Goal: Task Accomplishment & Management: Use online tool/utility

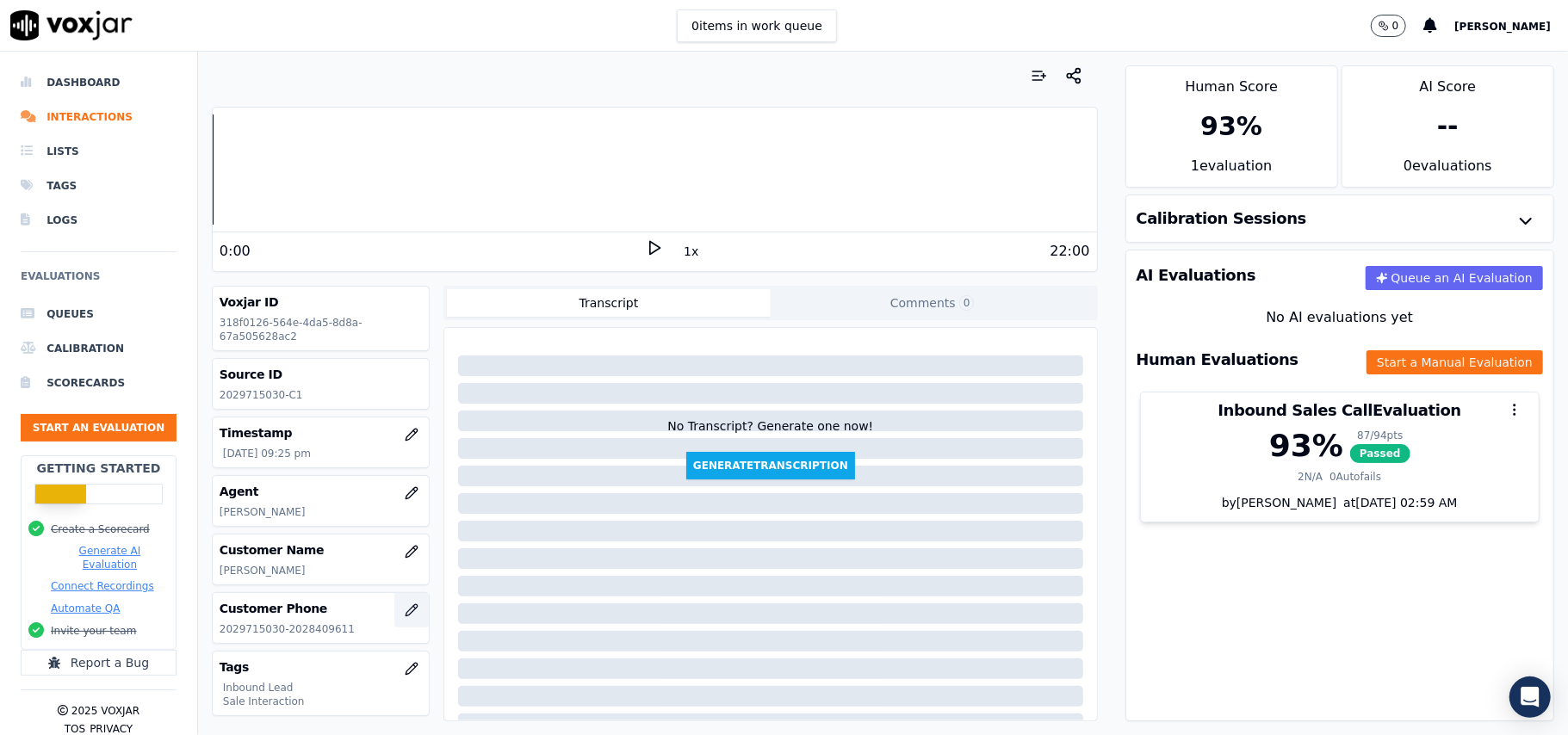
click at [394, 620] on button "button" at bounding box center [411, 610] width 34 height 34
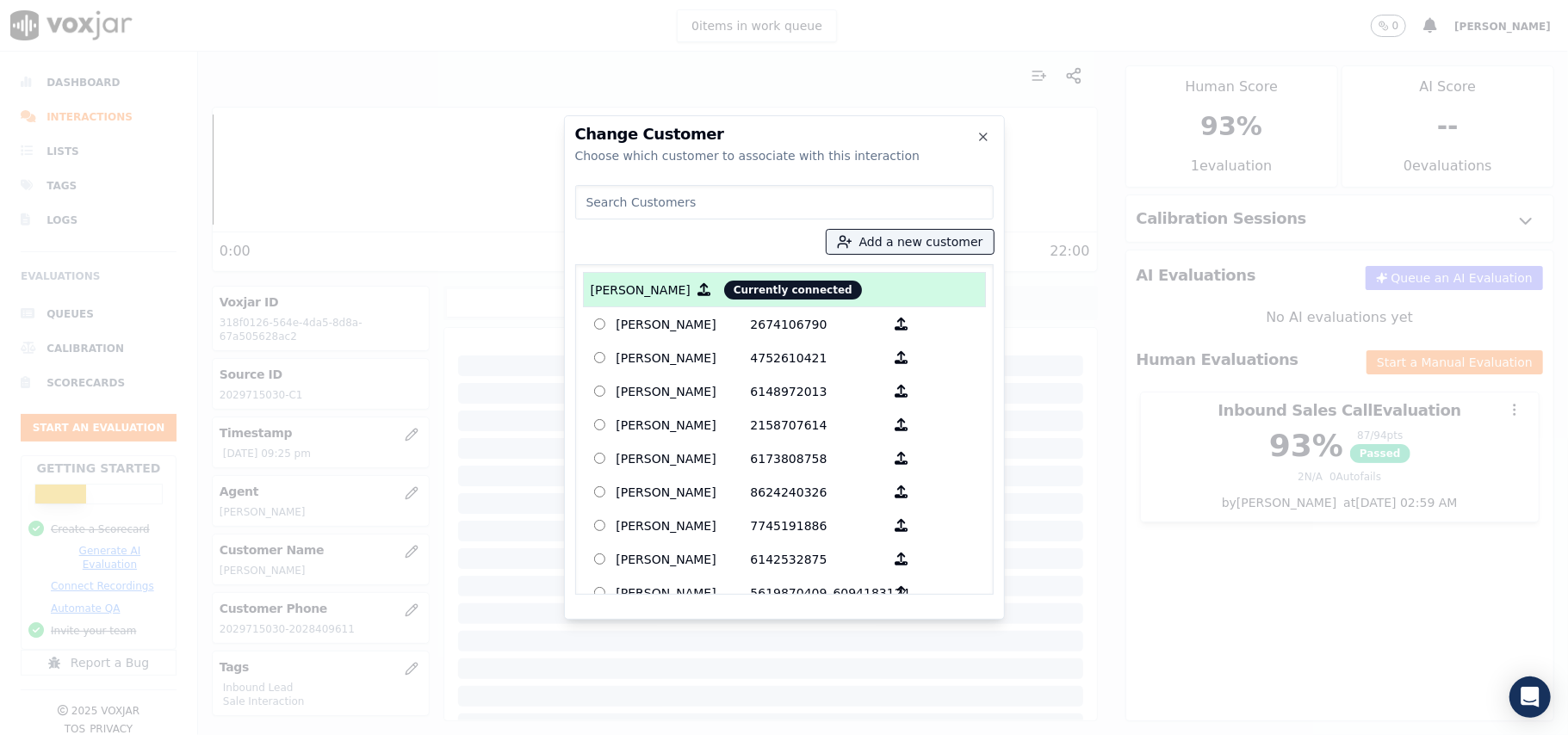
click at [673, 208] on input at bounding box center [784, 202] width 418 height 34
type input "cc"
drag, startPoint x: 620, startPoint y: 204, endPoint x: 567, endPoint y: 204, distance: 53.0
click at [567, 204] on div "Change Customer Choose which customer to associate with this interaction cc Add…" at bounding box center [784, 367] width 441 height 504
type input "[PERSON_NAME] OUT"
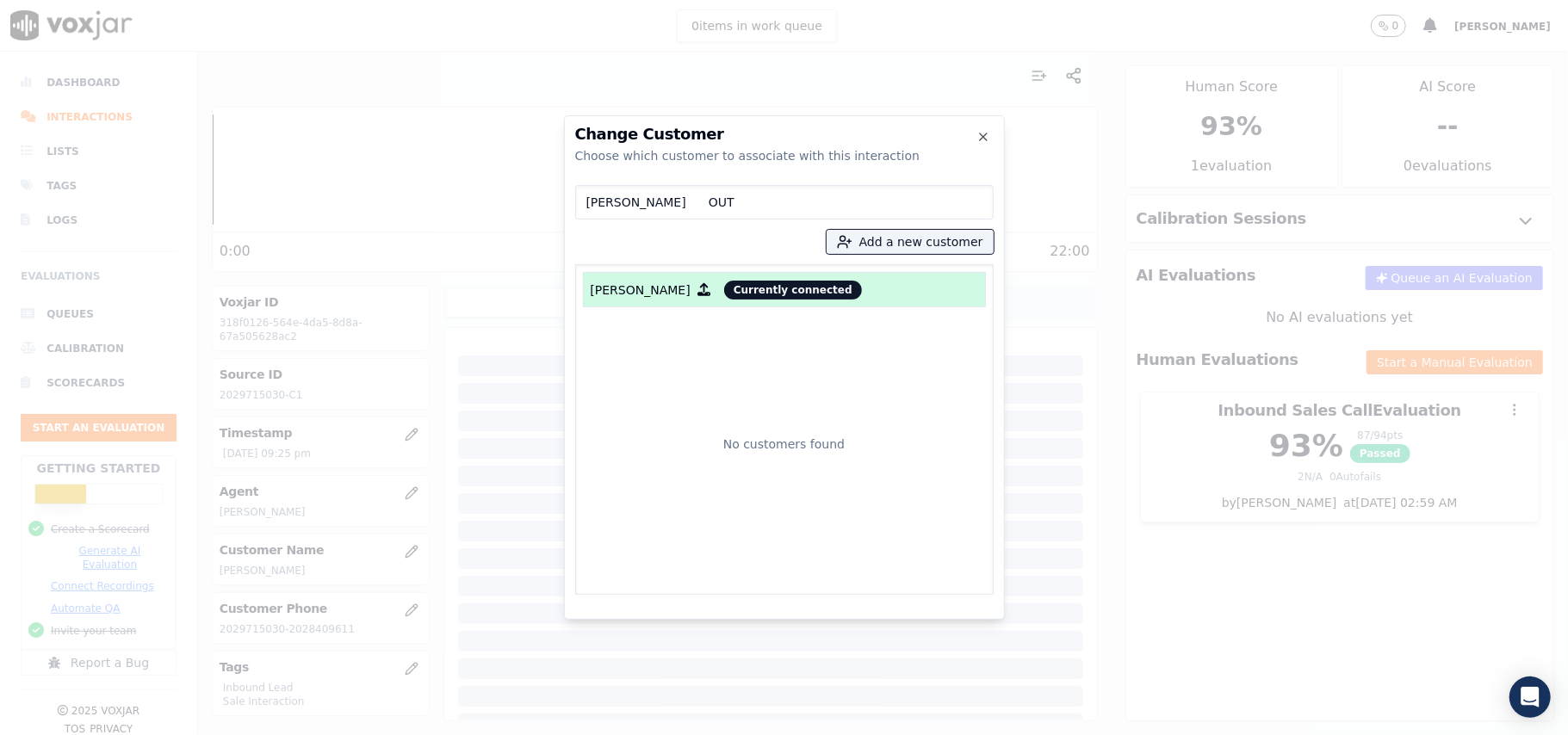
drag, startPoint x: 553, startPoint y: 197, endPoint x: 480, endPoint y: 197, distance: 73.0
click at [480, 734] on div "Change Customer Choose which customer to associate with this interaction [PERSO…" at bounding box center [784, 735] width 1568 height 0
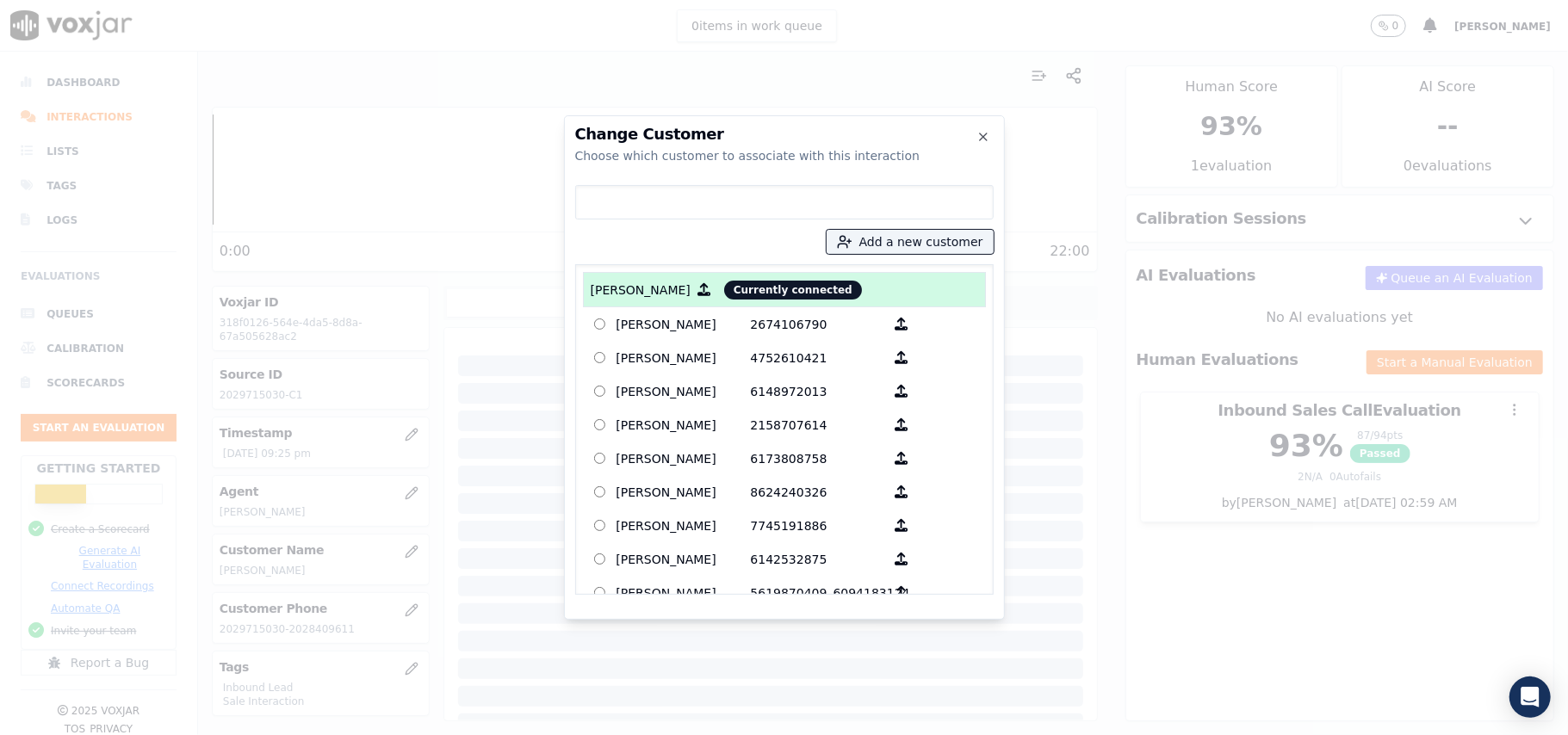
click at [453, 441] on div at bounding box center [784, 367] width 1568 height 735
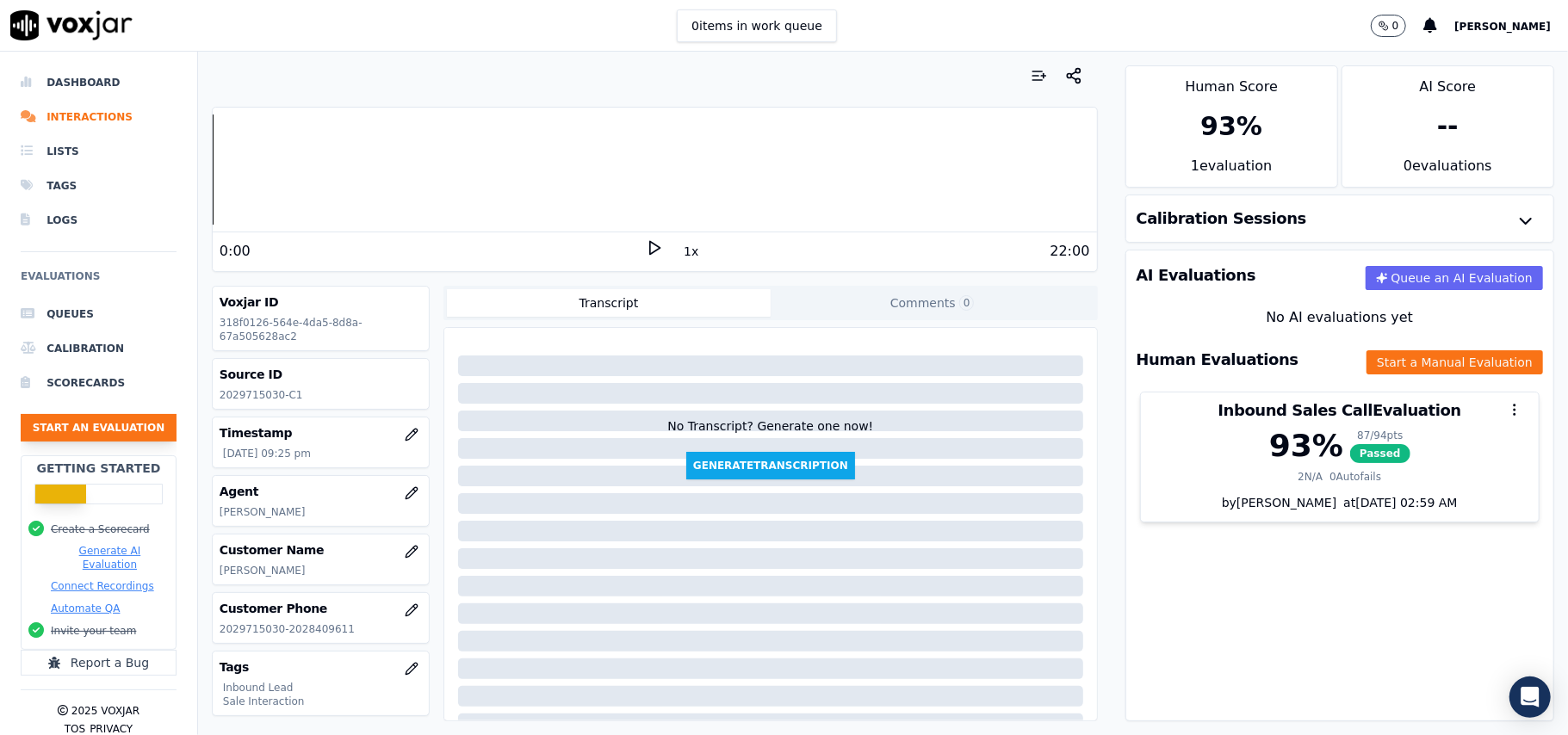
click at [86, 425] on button "Start an Evaluation" at bounding box center [98, 428] width 156 height 28
click at [70, 418] on button "Start an Evaluation" at bounding box center [98, 428] width 156 height 28
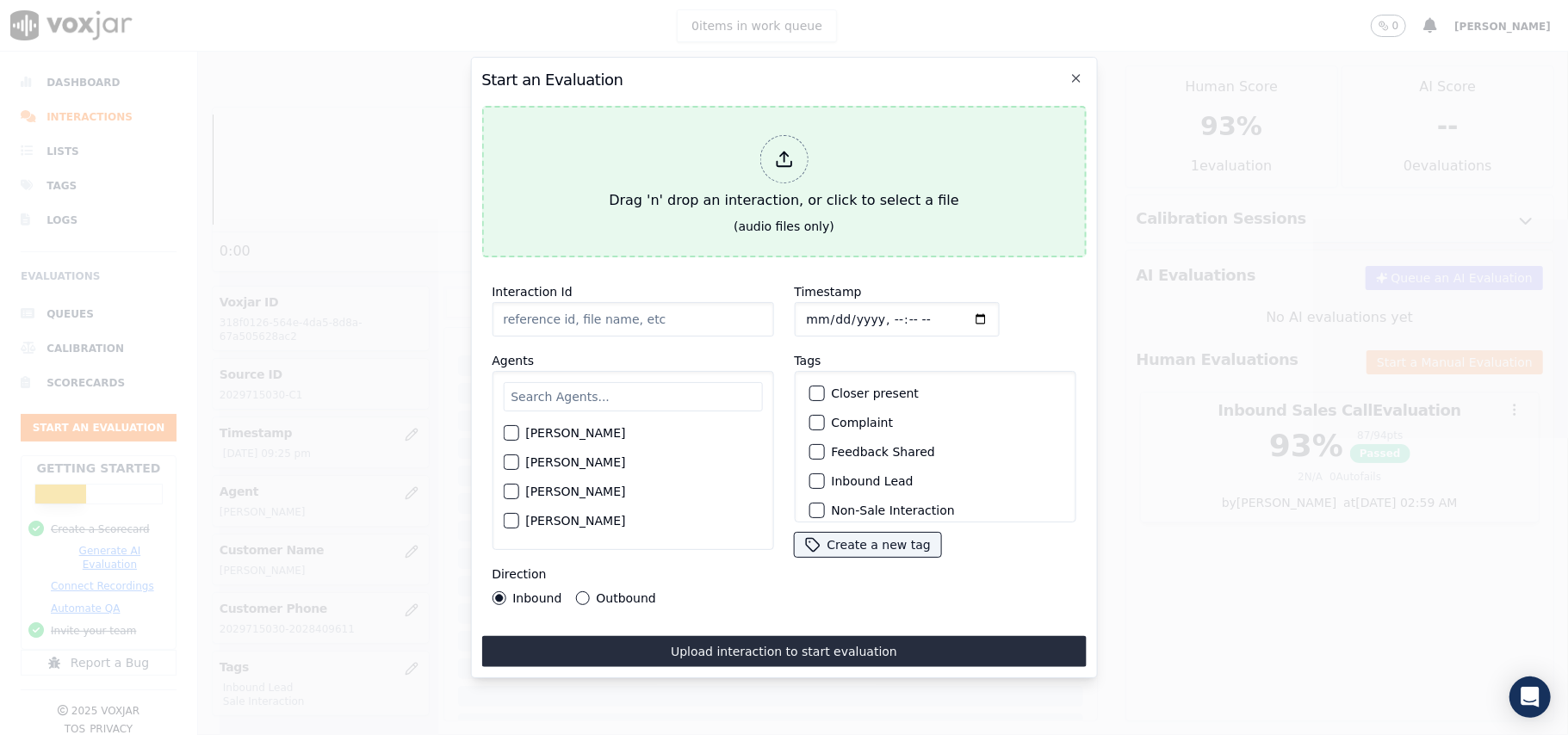
click at [766, 146] on div at bounding box center [784, 159] width 48 height 48
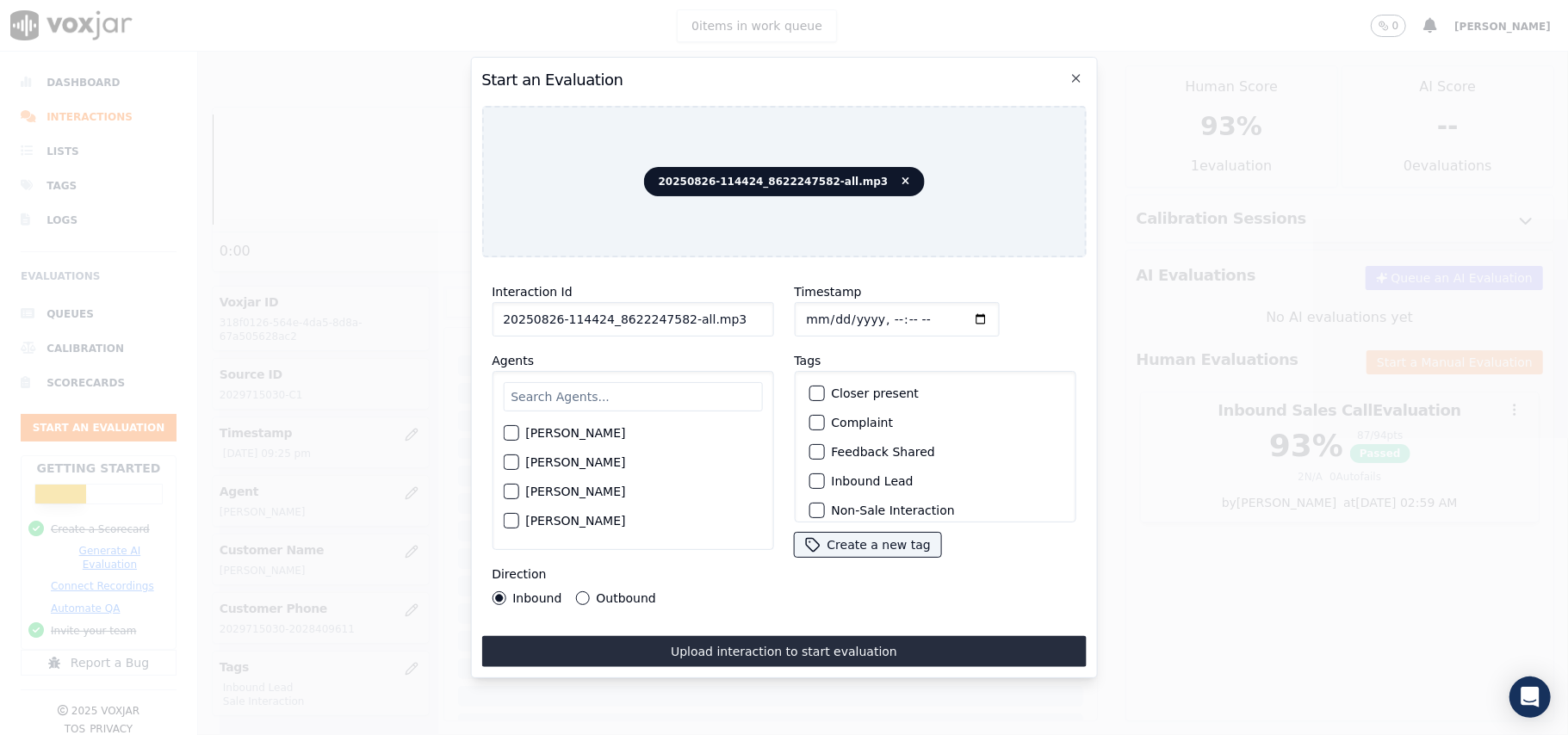
drag, startPoint x: 694, startPoint y: 311, endPoint x: 677, endPoint y: 310, distance: 17.0
click at [677, 310] on input "20250826-114424_8622247582-all.mp3" at bounding box center [632, 319] width 282 height 34
type input "20250826-114424_8622247582-C1"
click at [827, 305] on input "Timestamp" at bounding box center [896, 319] width 205 height 34
type input "[DATE]T22:07"
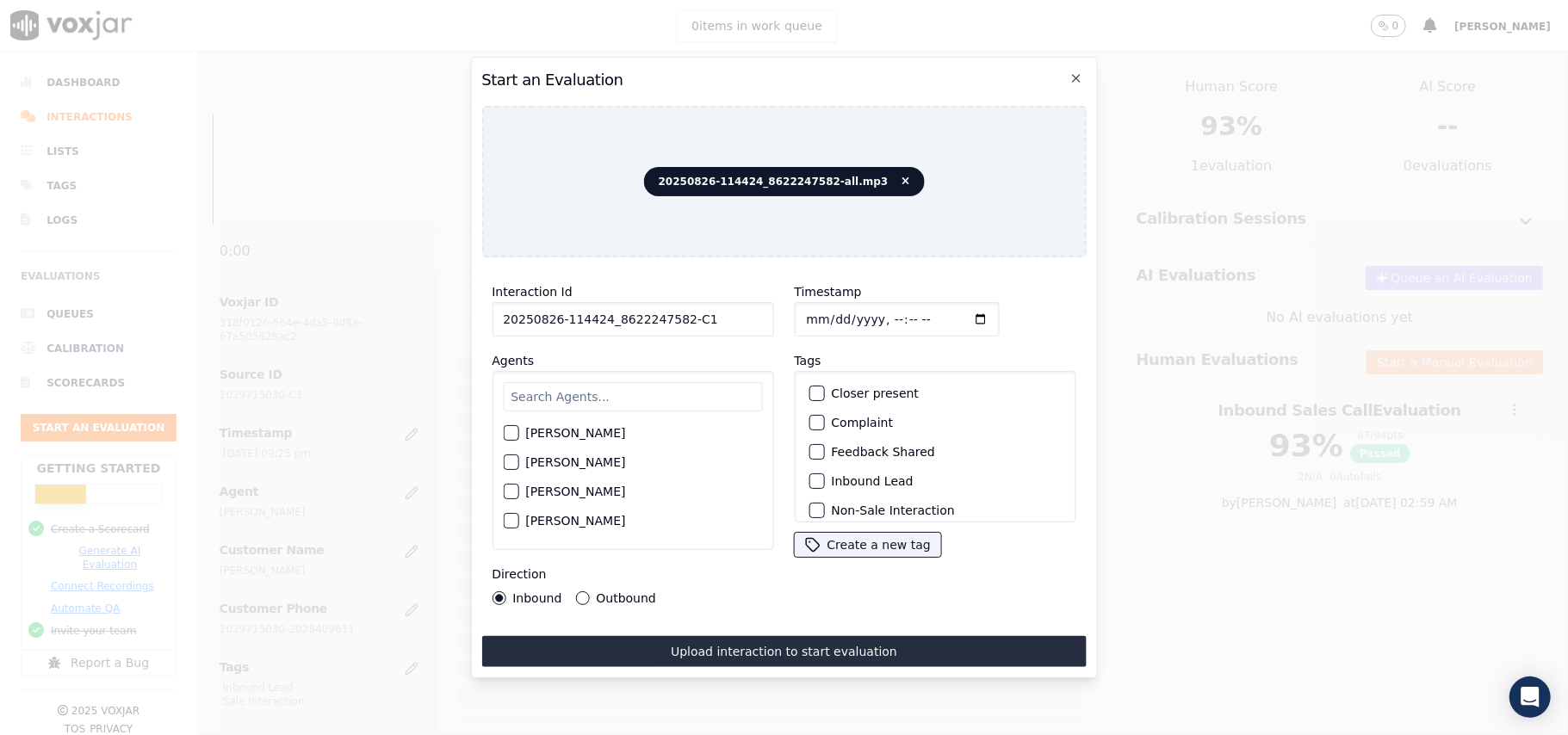
click at [514, 382] on input "text" at bounding box center [632, 397] width 260 height 30
click at [514, 386] on input "text" at bounding box center [632, 397] width 260 height 30
type input "ric"
click at [504, 430] on button "[PERSON_NAME]" at bounding box center [510, 437] width 16 height 16
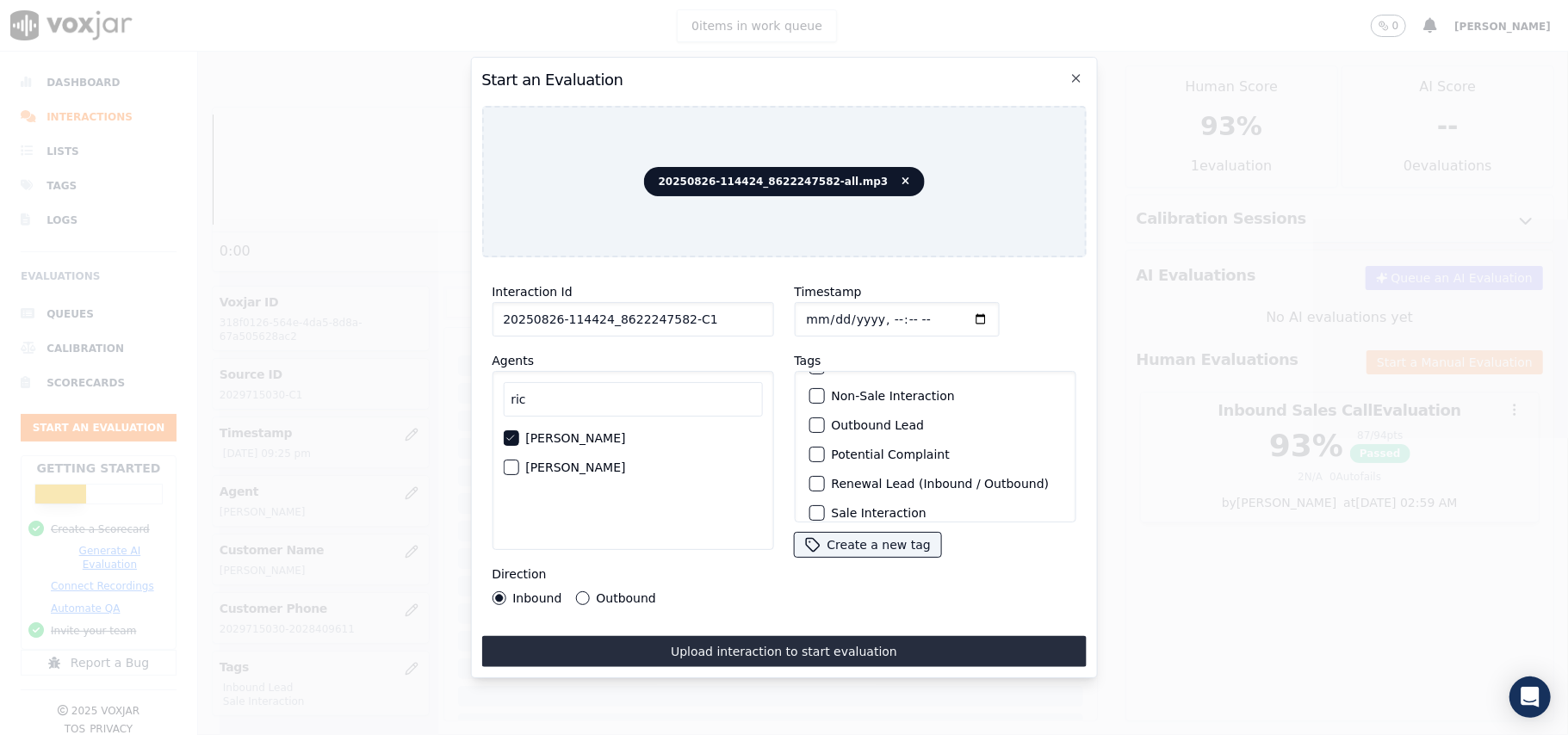
click at [814, 420] on button "Outbound Lead" at bounding box center [816, 425] width 16 height 16
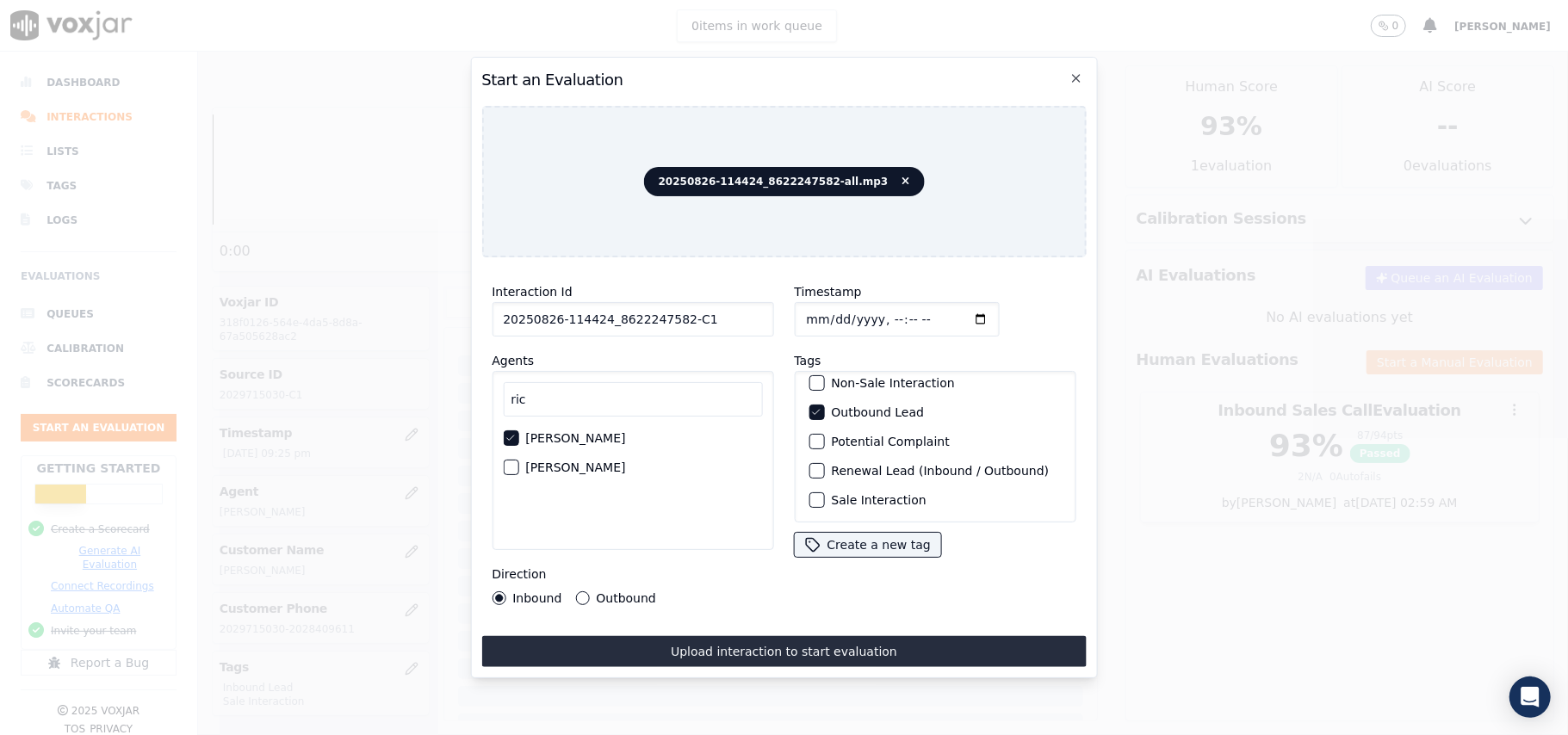
scroll to position [150, 0]
click at [813, 494] on div "button" at bounding box center [815, 500] width 12 height 12
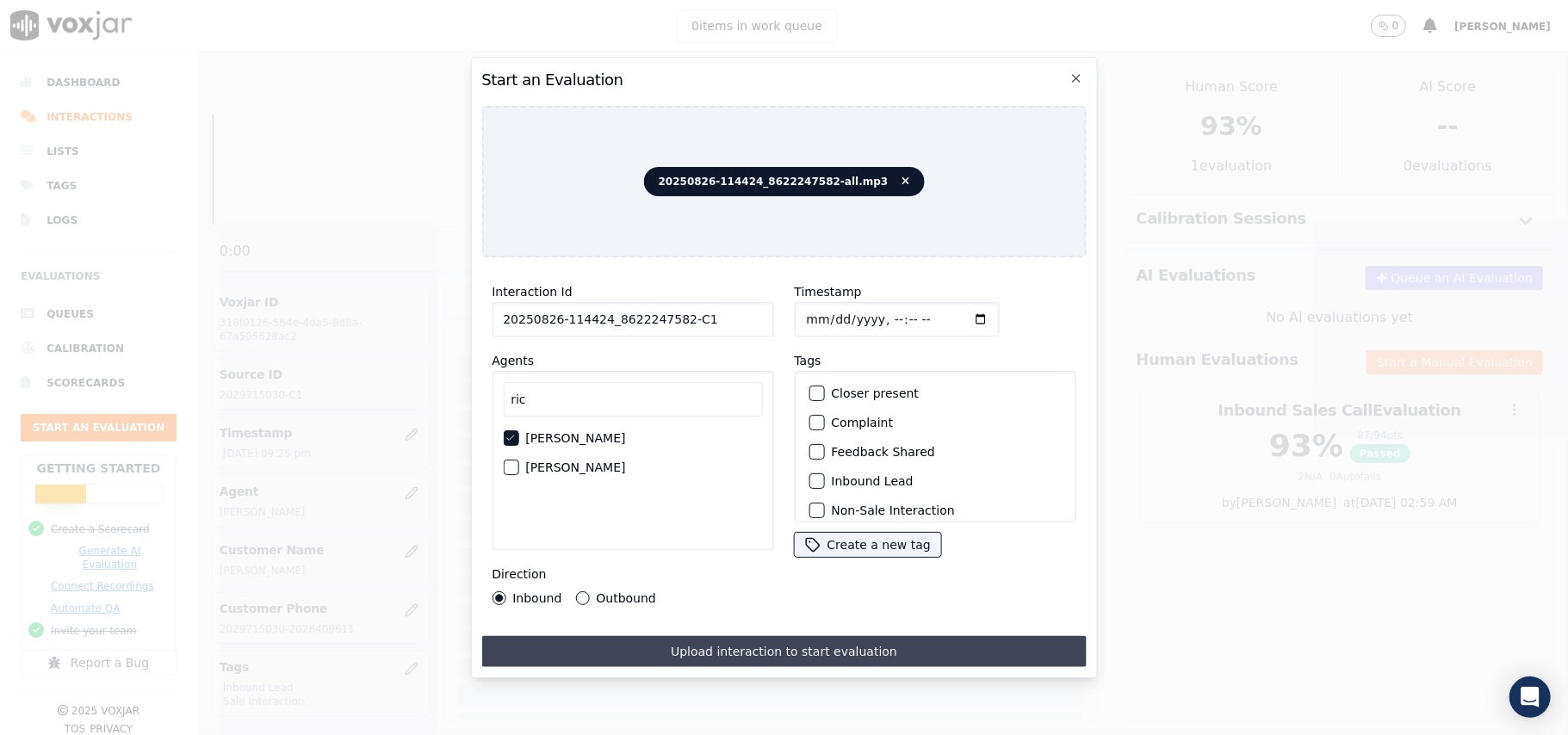
click at [582, 641] on button "Upload interaction to start evaluation" at bounding box center [784, 651] width 605 height 31
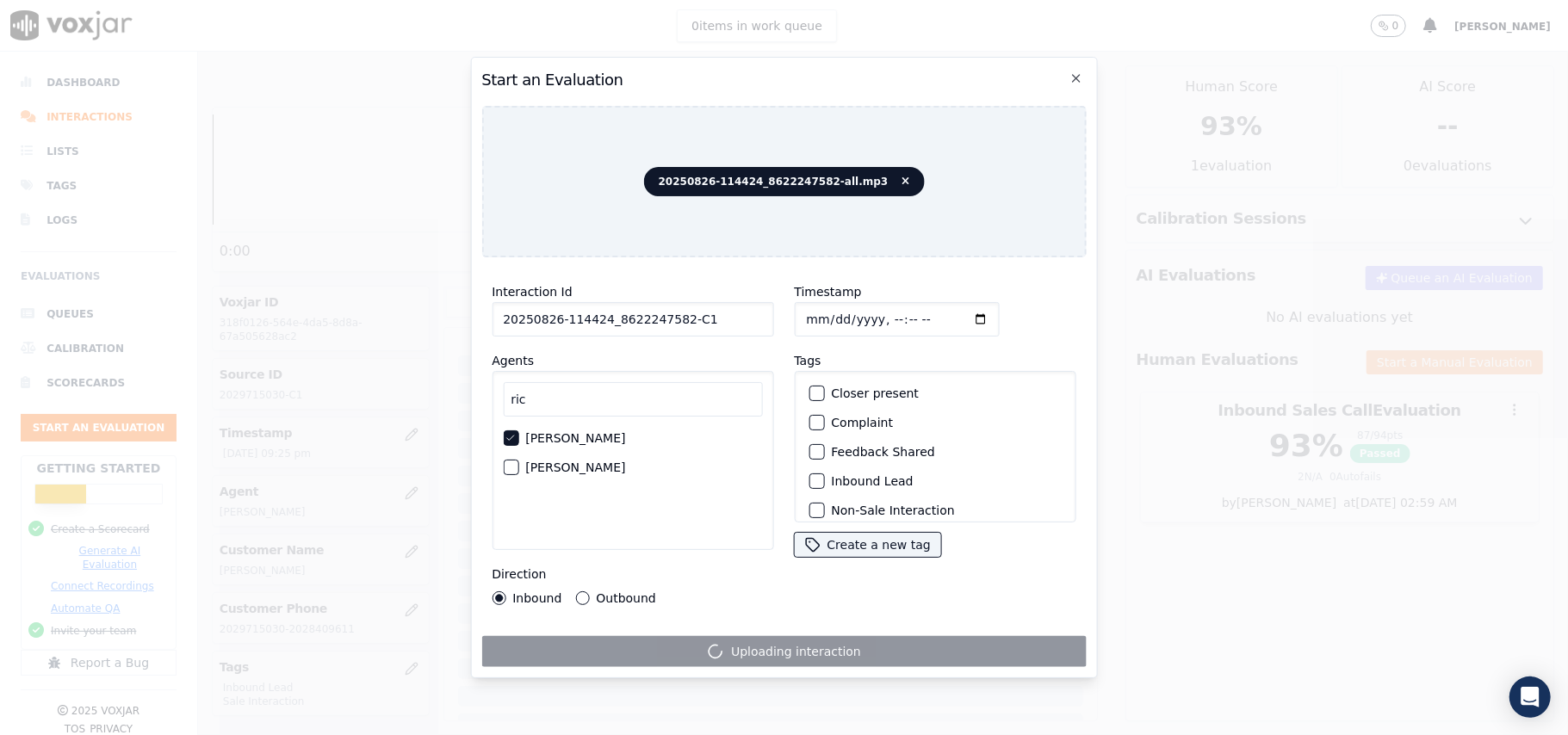
scroll to position [150, 0]
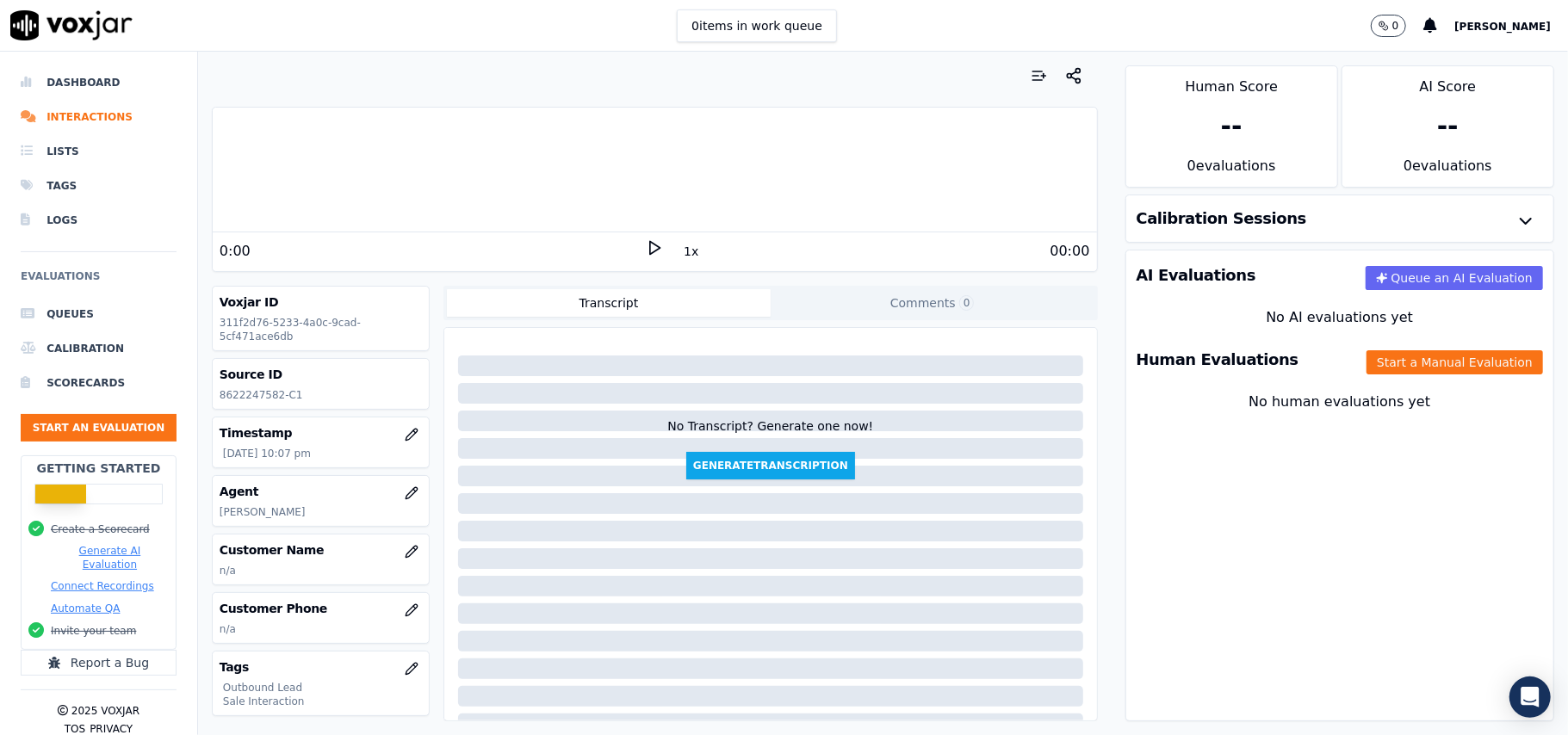
click at [1371, 367] on button "Start a Manual Evaluation" at bounding box center [1455, 362] width 176 height 24
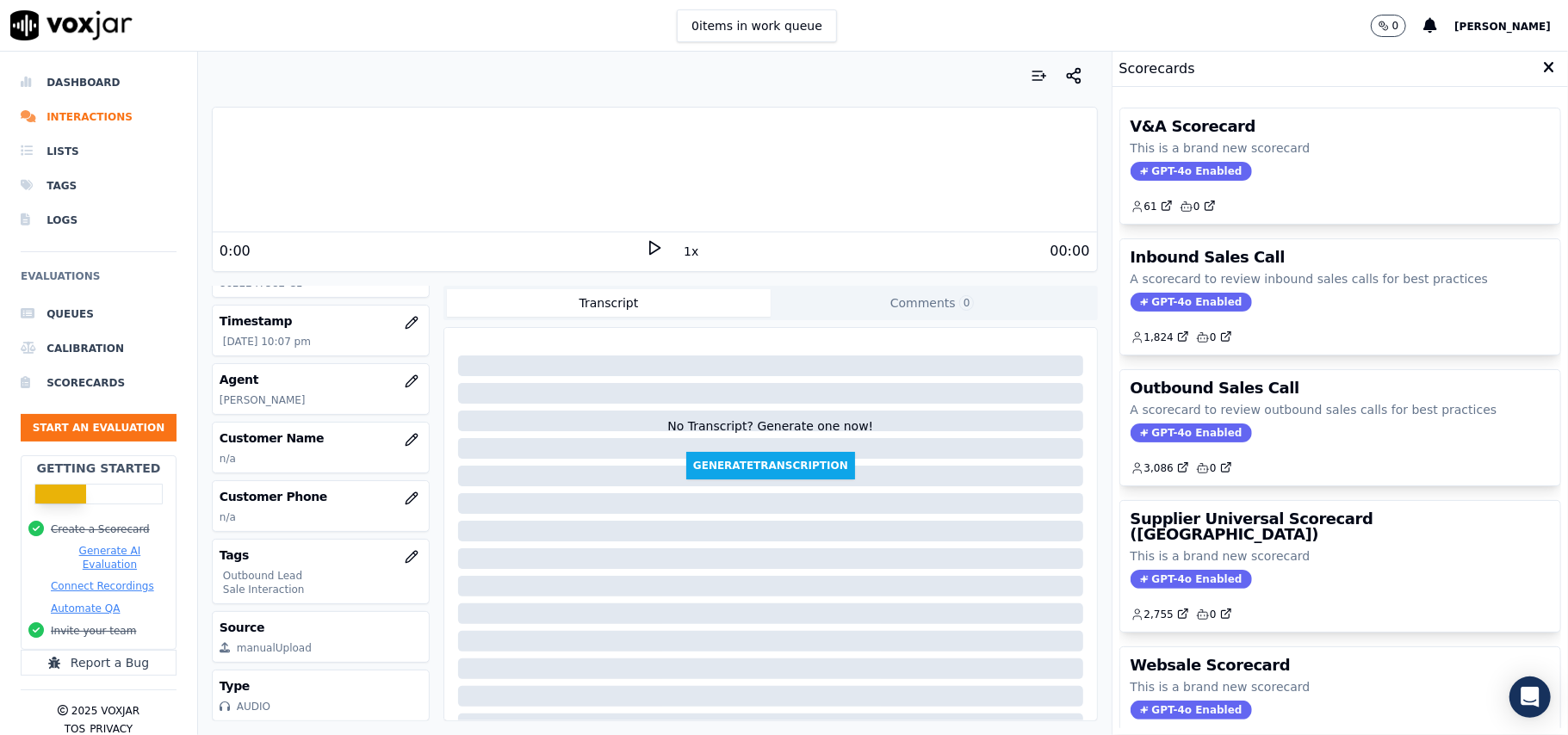
scroll to position [169, 0]
click at [1148, 430] on span "GPT-4o Enabled" at bounding box center [1192, 433] width 121 height 19
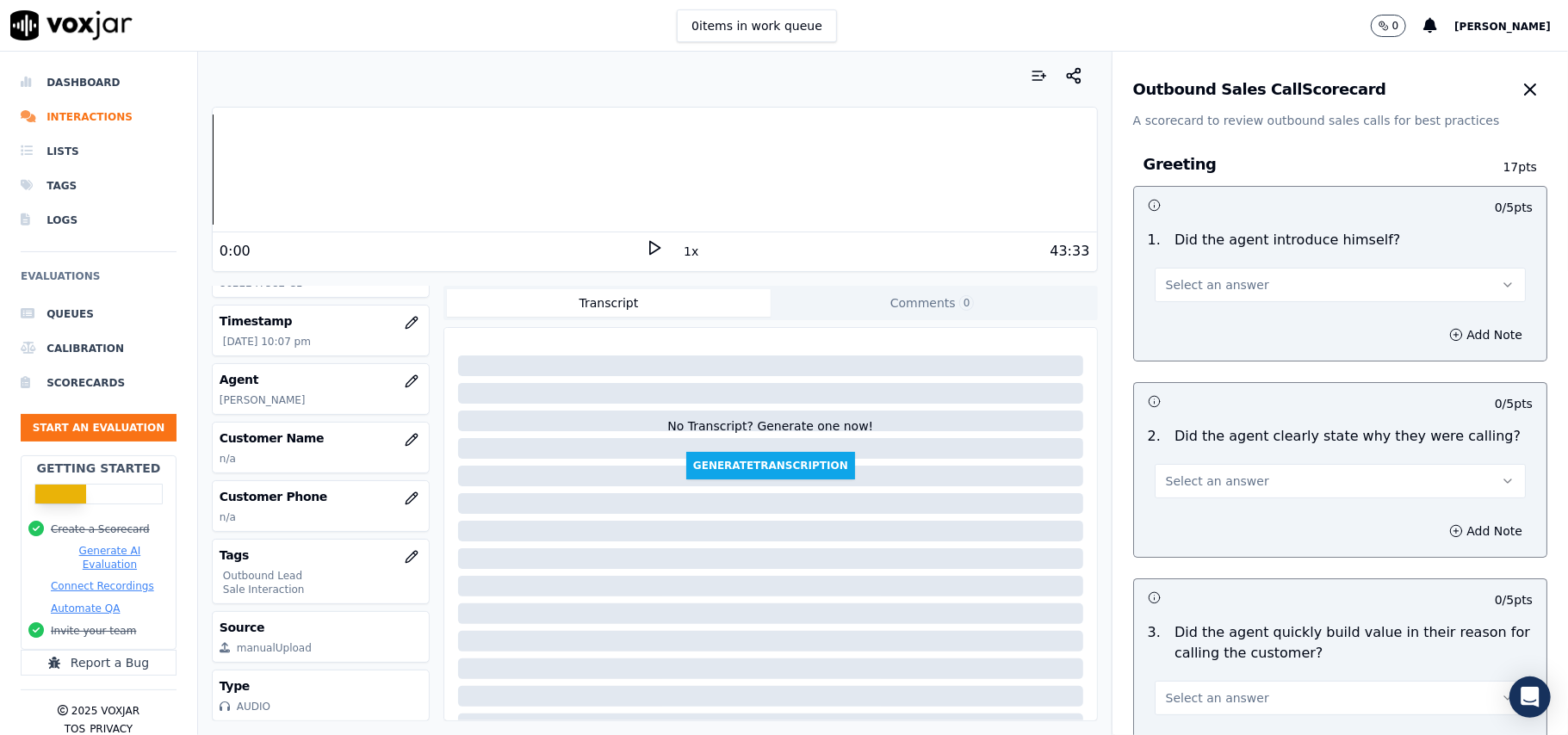
click at [1196, 281] on span "Select an answer" at bounding box center [1217, 285] width 103 height 18
click at [1196, 331] on div "Yes" at bounding box center [1303, 324] width 333 height 28
click at [1211, 486] on span "Select an answer" at bounding box center [1217, 481] width 103 height 18
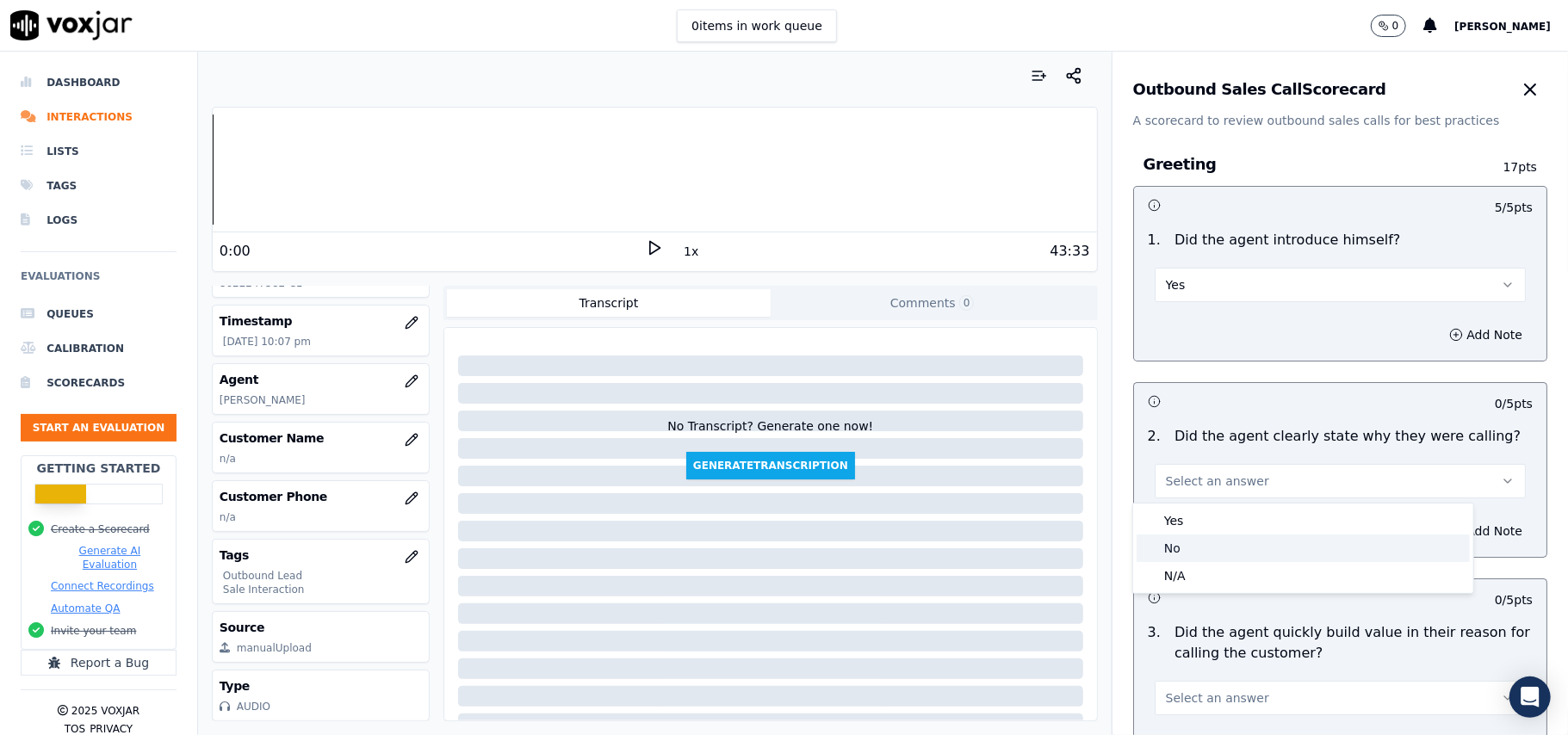
click at [1192, 541] on div "No" at bounding box center [1303, 549] width 333 height 28
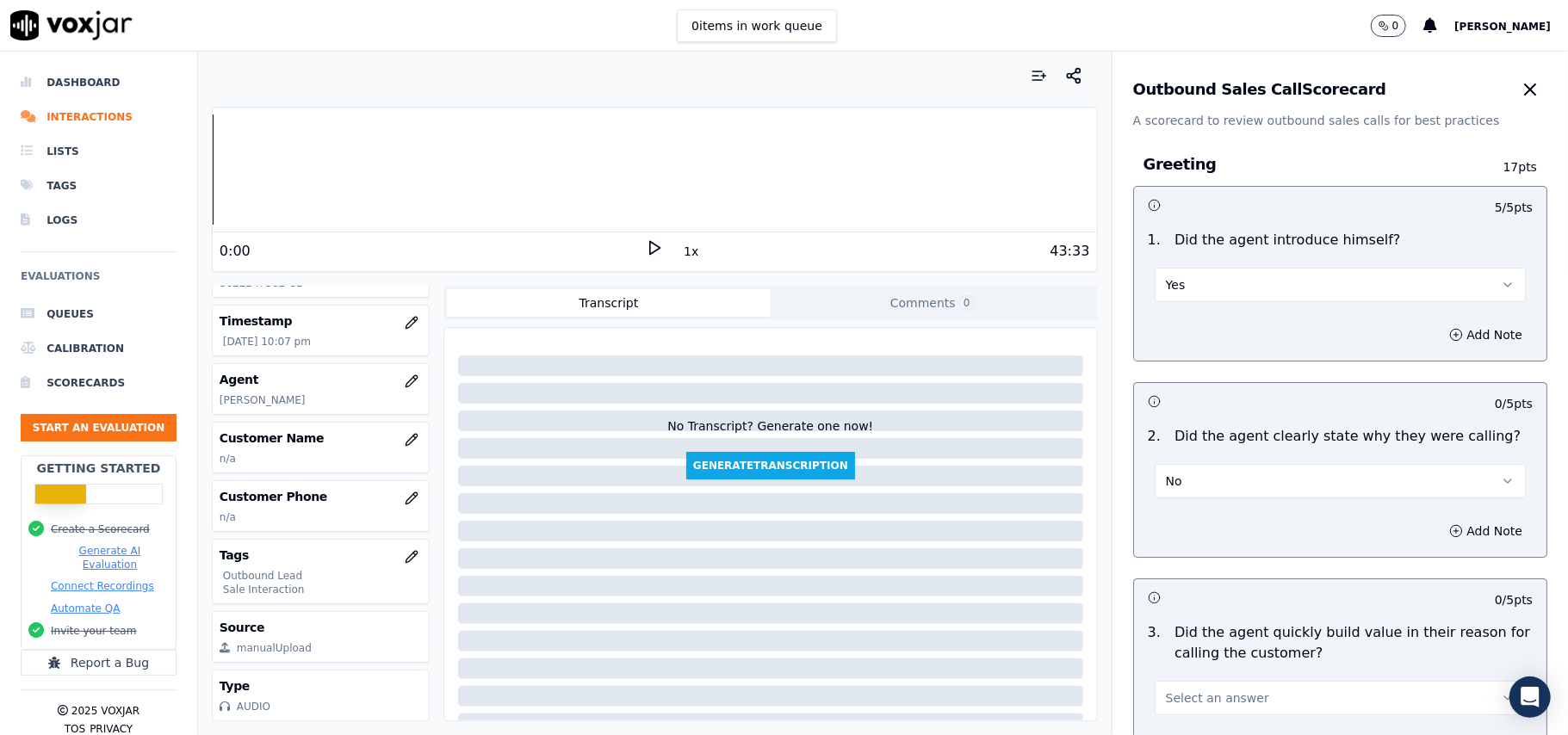
click at [1289, 490] on button "No" at bounding box center [1341, 481] width 371 height 34
click at [1211, 514] on div "Yes" at bounding box center [1303, 521] width 333 height 28
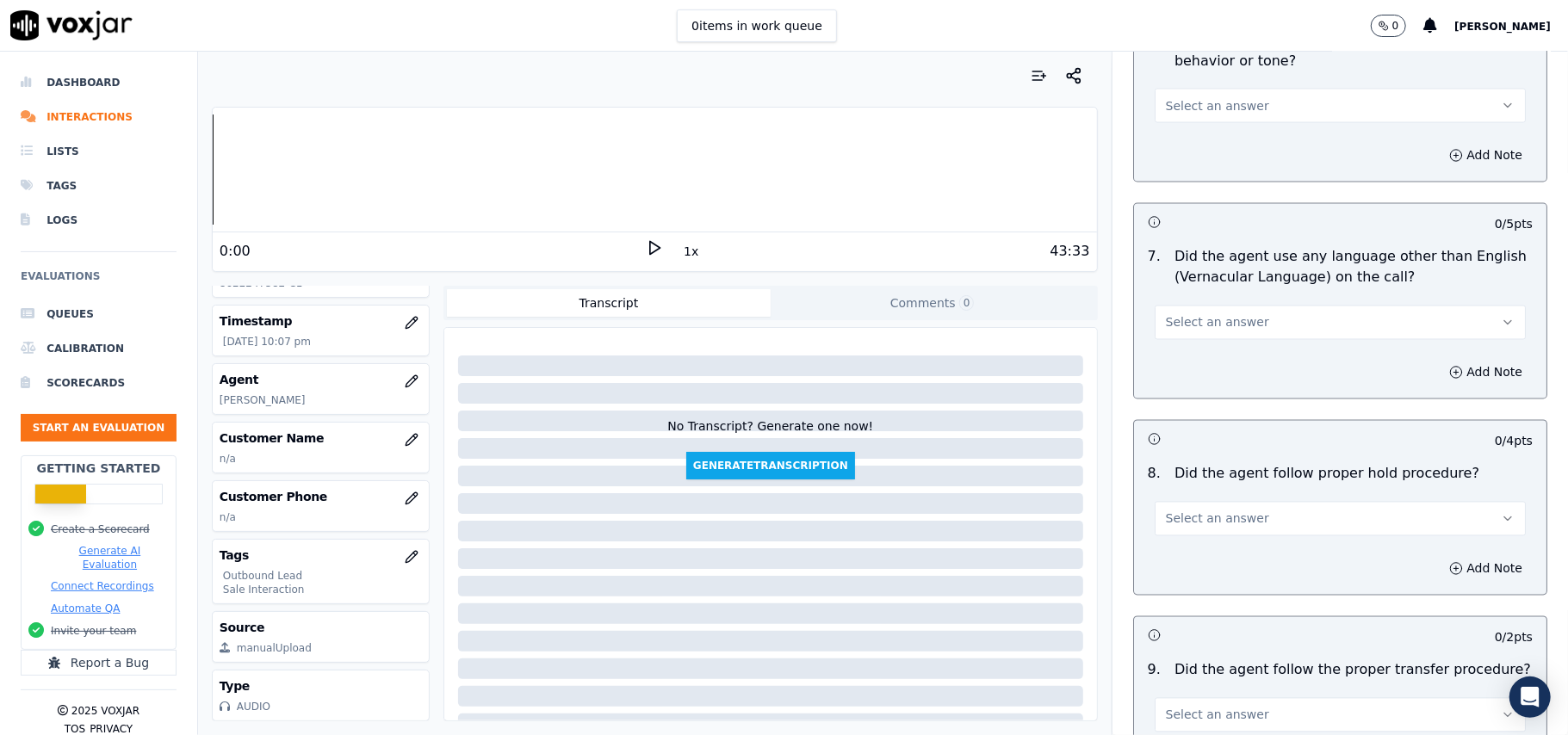
scroll to position [4294, 0]
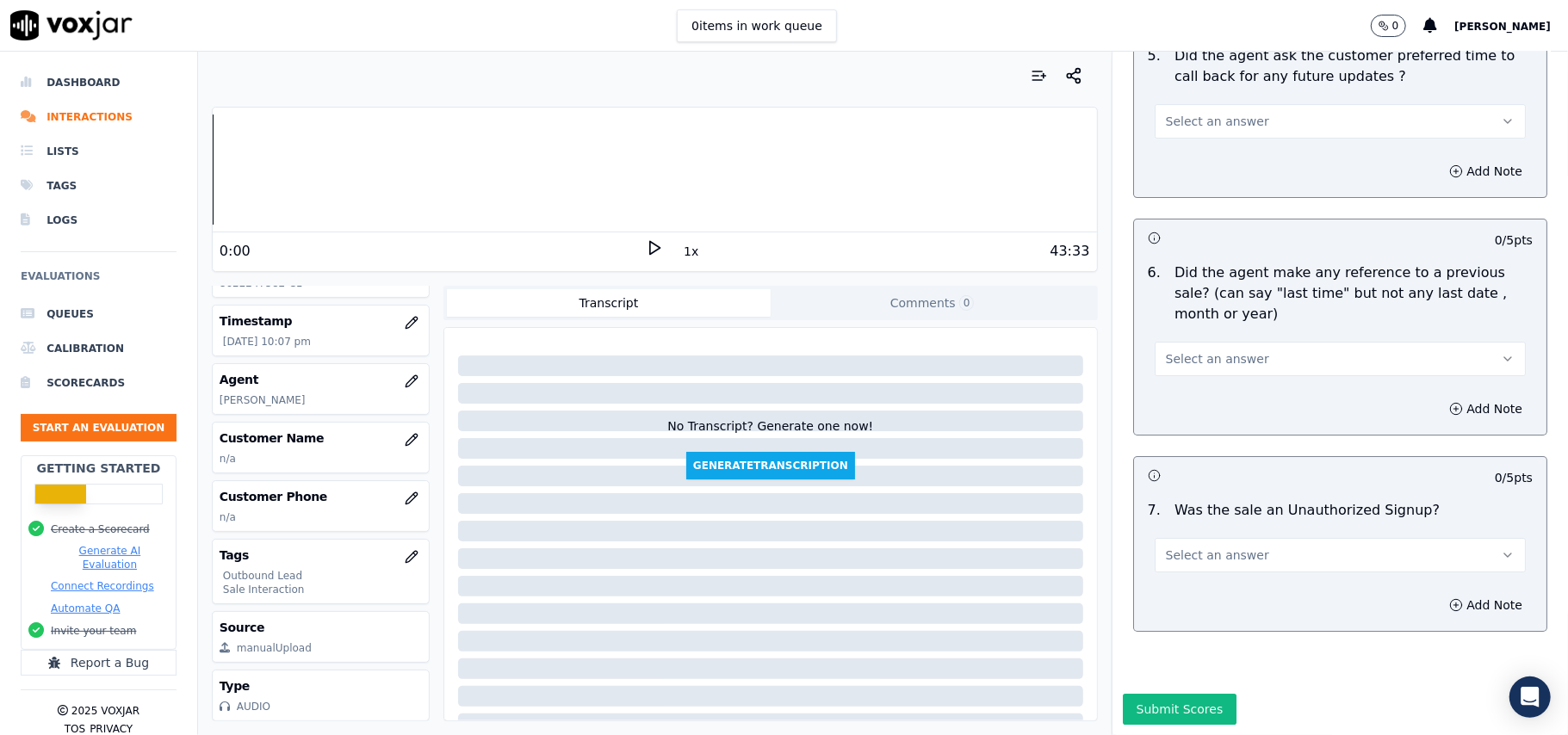
click at [1259, 539] on button "Select an answer" at bounding box center [1341, 555] width 371 height 34
drag, startPoint x: 1201, startPoint y: 565, endPoint x: 1233, endPoint y: 417, distance: 151.4
click at [1201, 563] on div "No" at bounding box center [1303, 570] width 333 height 28
click at [1237, 342] on button "Select an answer" at bounding box center [1341, 359] width 371 height 34
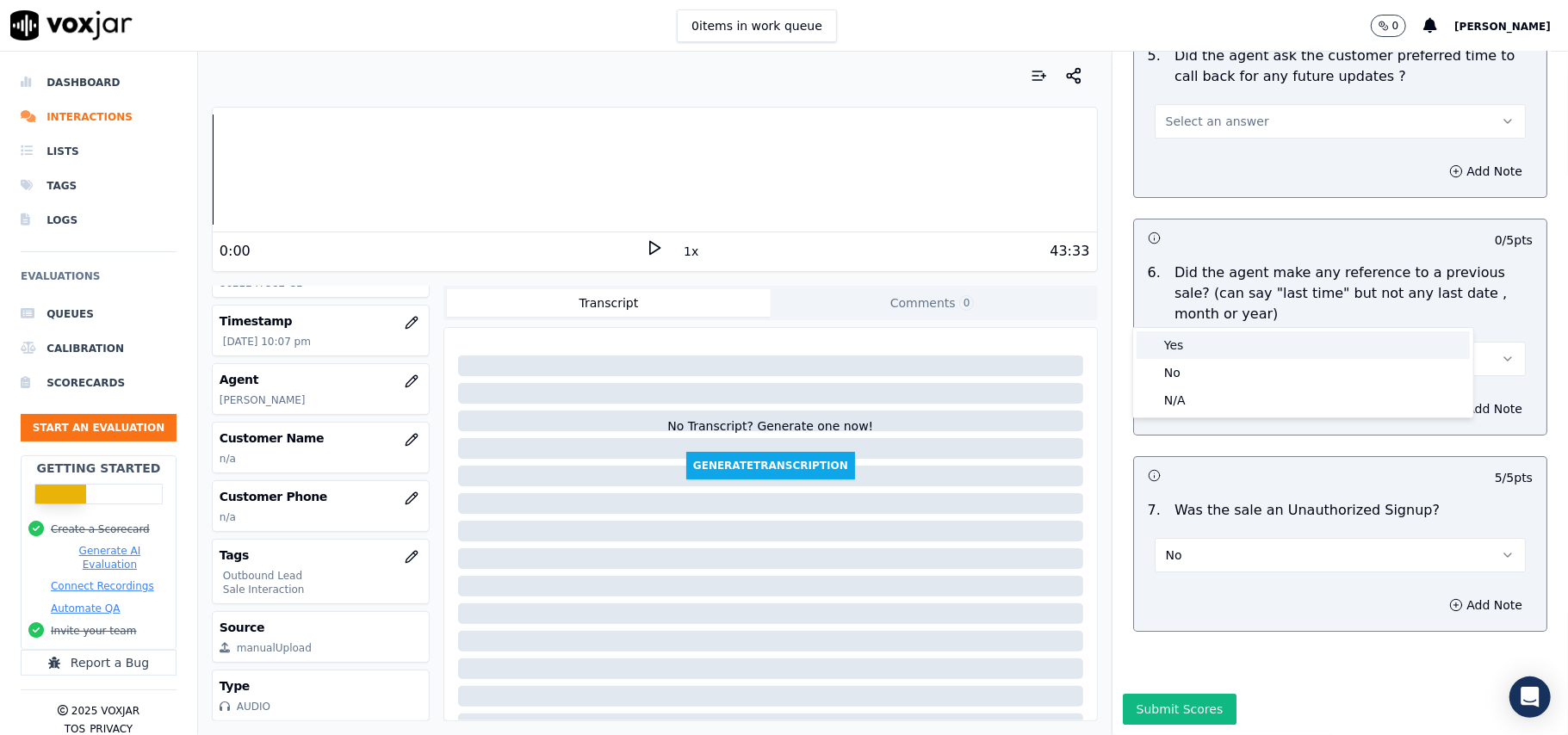
click at [1233, 352] on div "Yes" at bounding box center [1303, 346] width 333 height 28
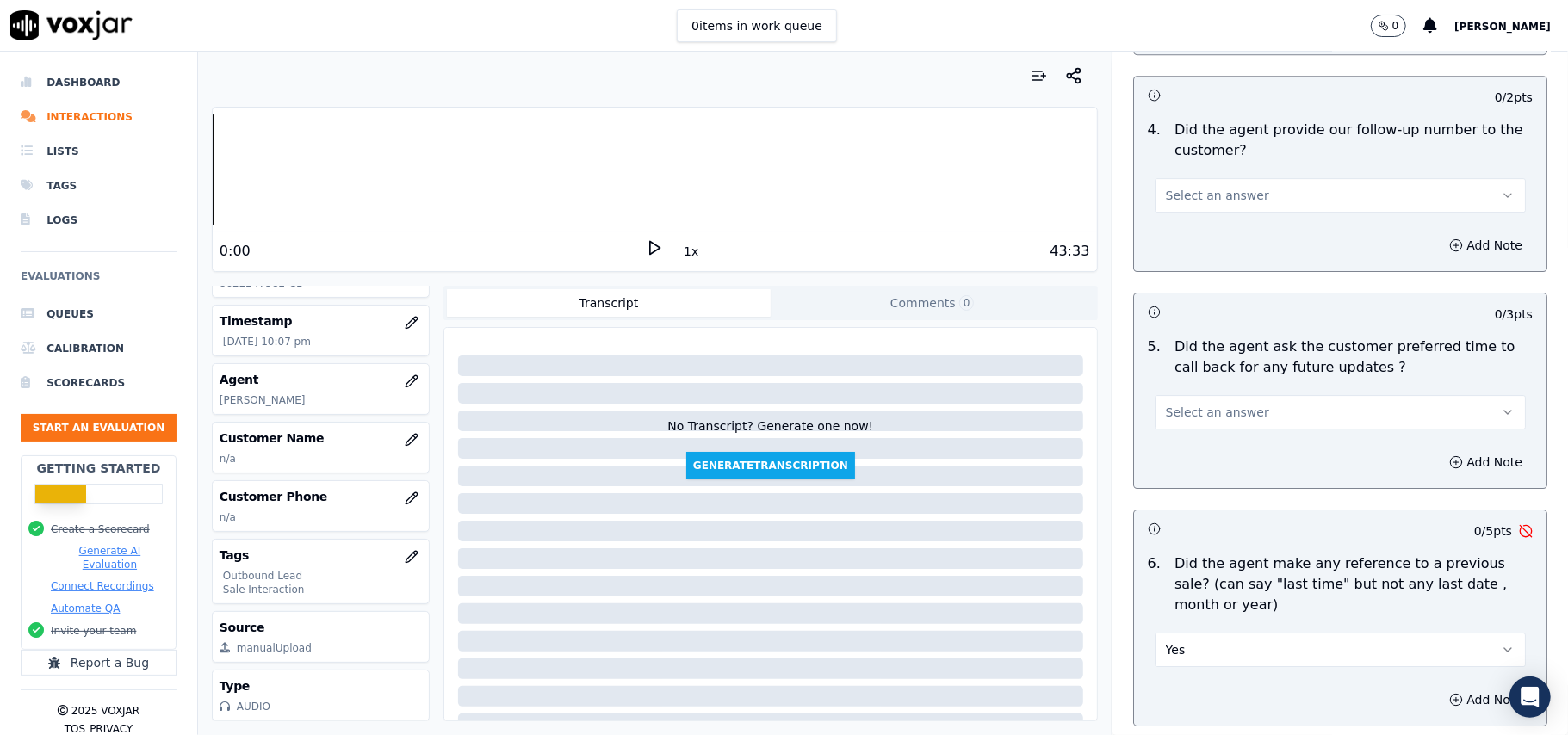
scroll to position [3950, 0]
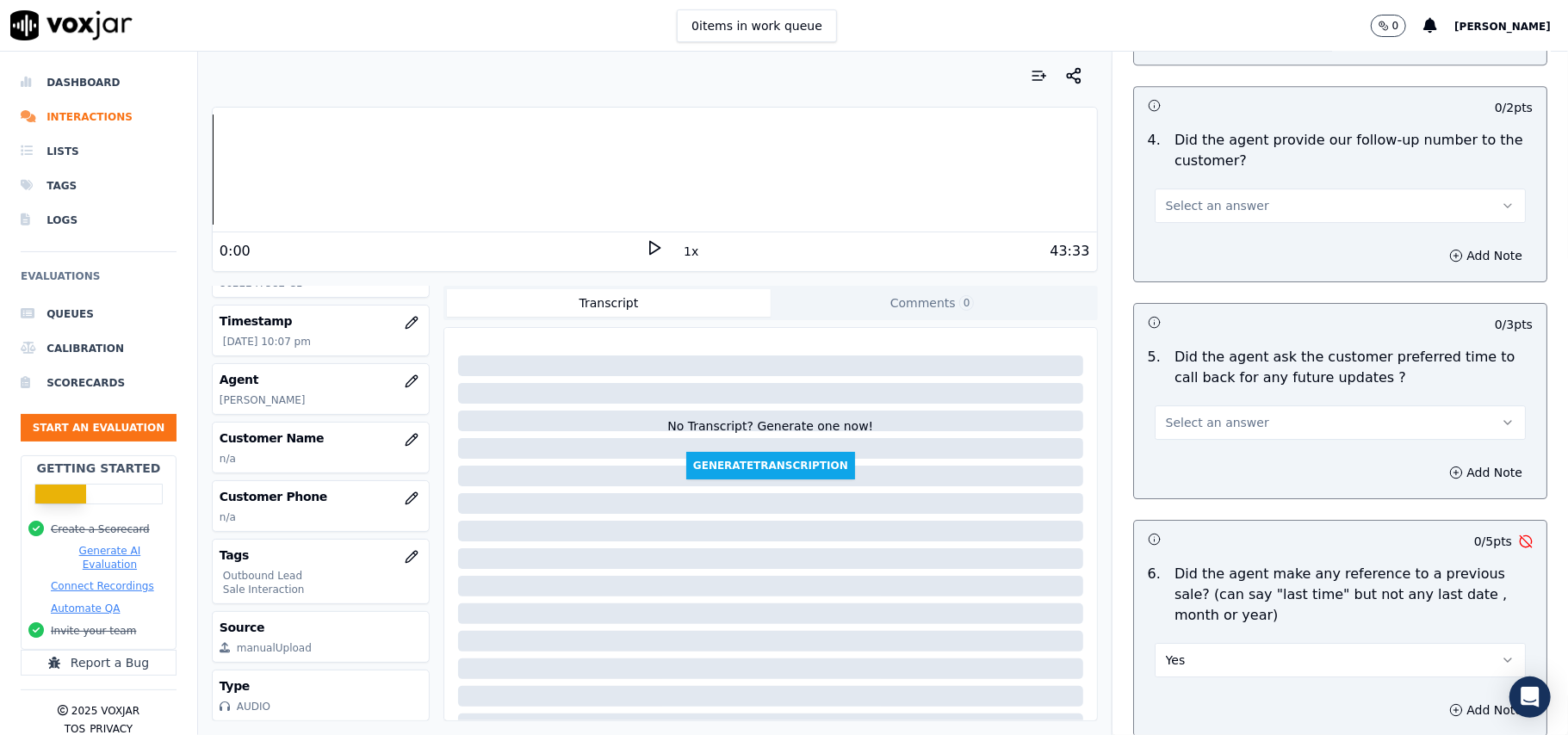
click at [1210, 418] on span "Select an answer" at bounding box center [1217, 423] width 103 height 18
click at [1193, 487] on div "No" at bounding box center [1303, 480] width 333 height 28
click at [1220, 405] on button "No" at bounding box center [1341, 422] width 371 height 34
click at [1201, 450] on div "Yes" at bounding box center [1303, 452] width 333 height 28
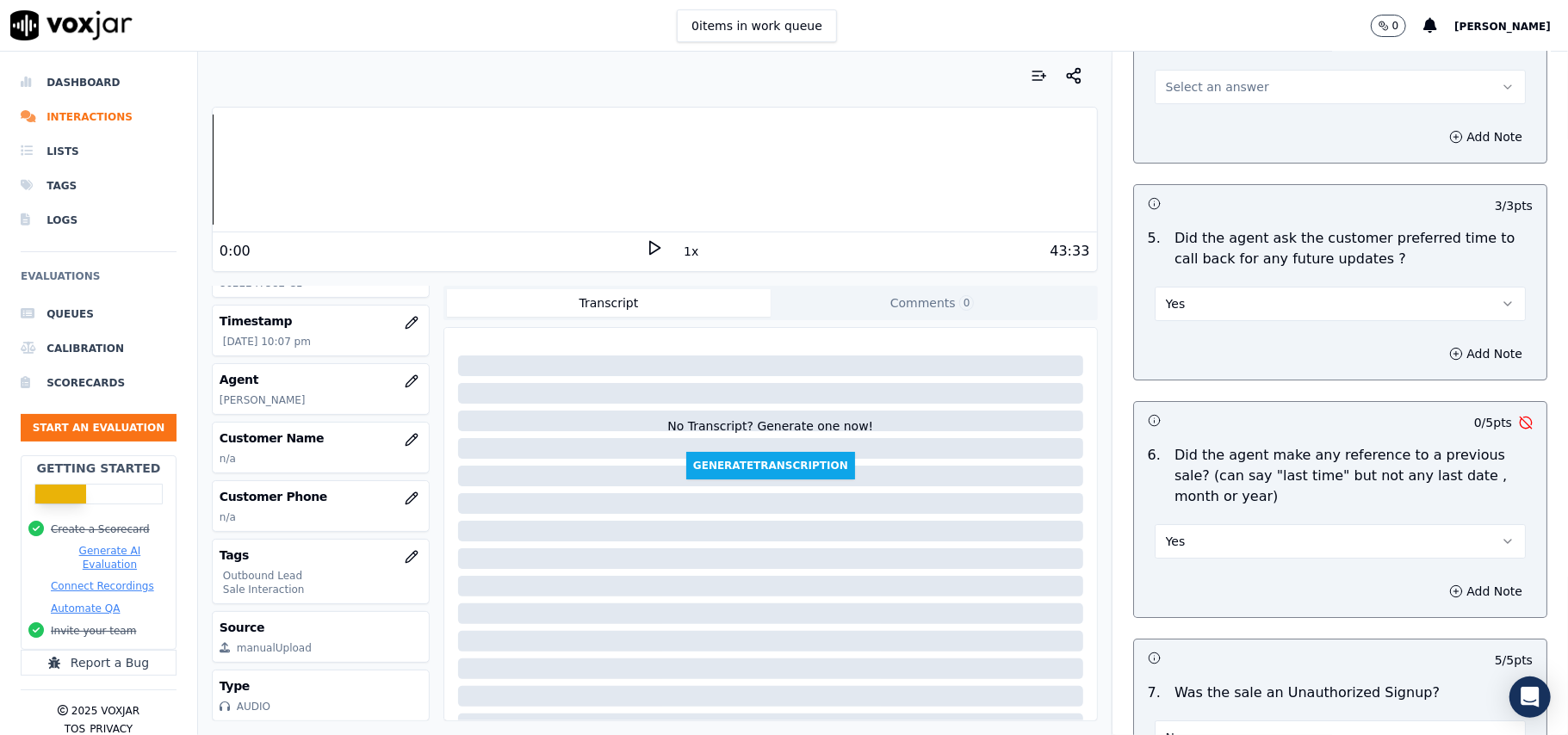
scroll to position [4179, 0]
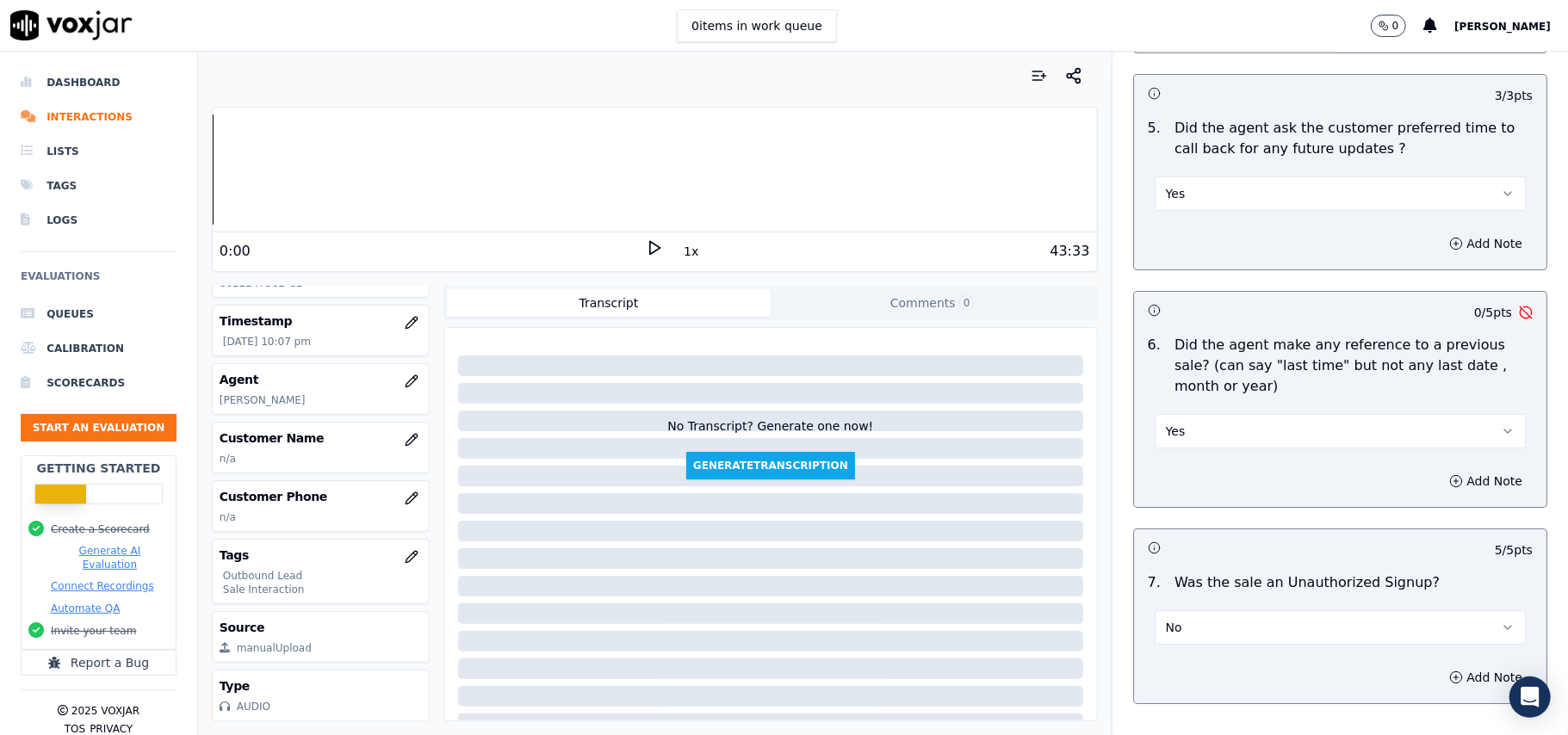
click at [1180, 424] on button "Yes" at bounding box center [1341, 431] width 371 height 34
click at [1171, 489] on div "No" at bounding box center [1303, 488] width 333 height 28
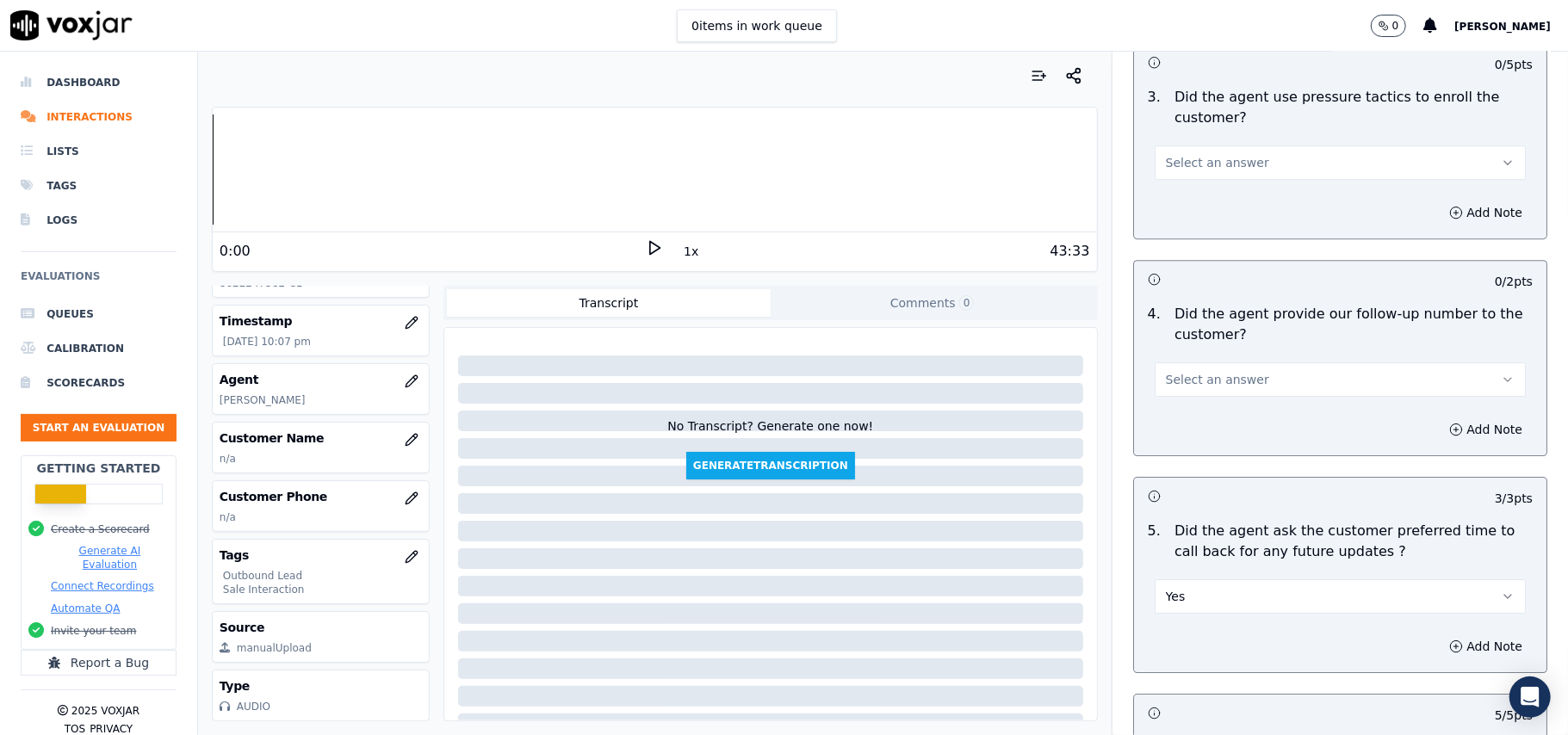
scroll to position [3720, 0]
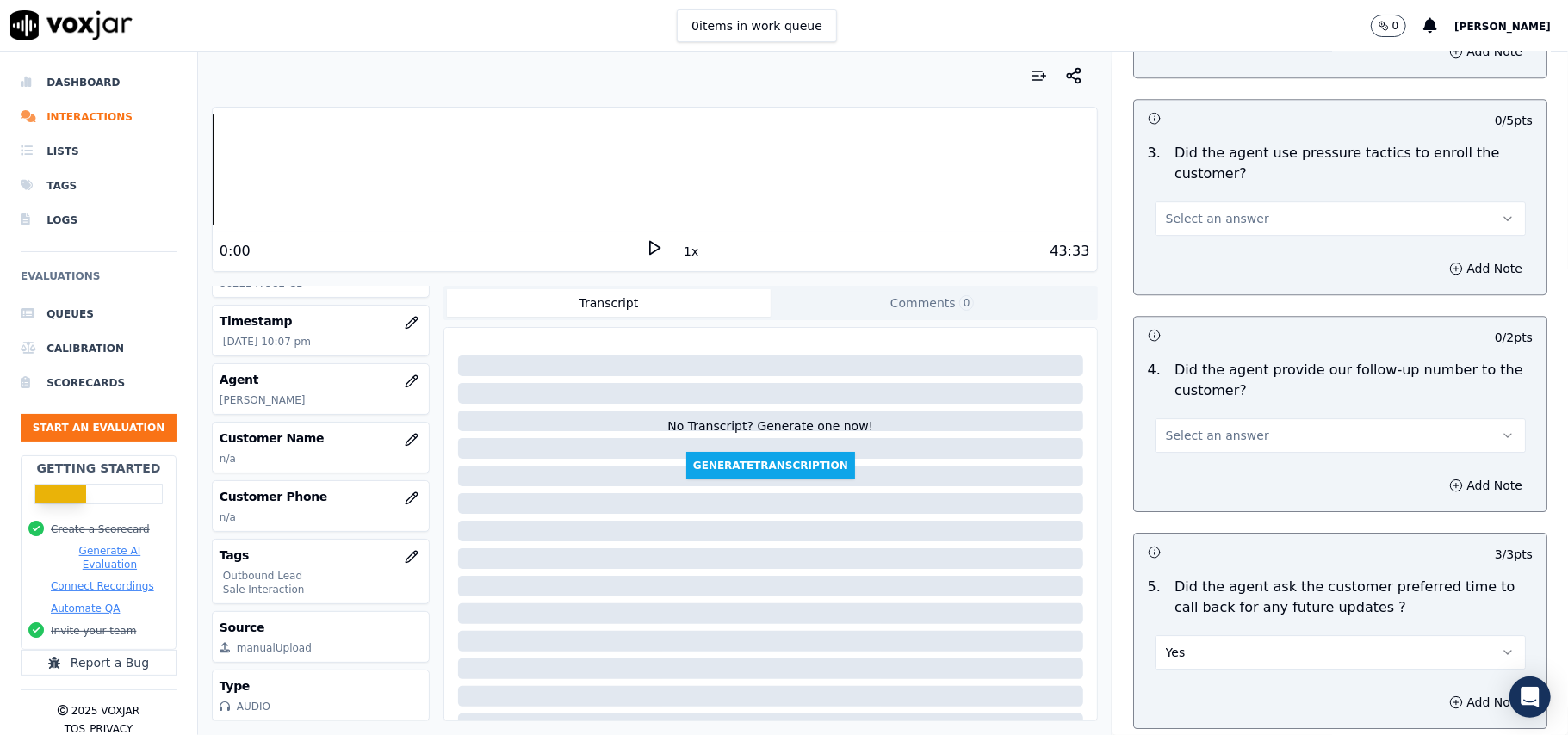
click at [1248, 427] on button "Select an answer" at bounding box center [1341, 435] width 371 height 34
click at [1214, 463] on div "Yes" at bounding box center [1303, 464] width 333 height 28
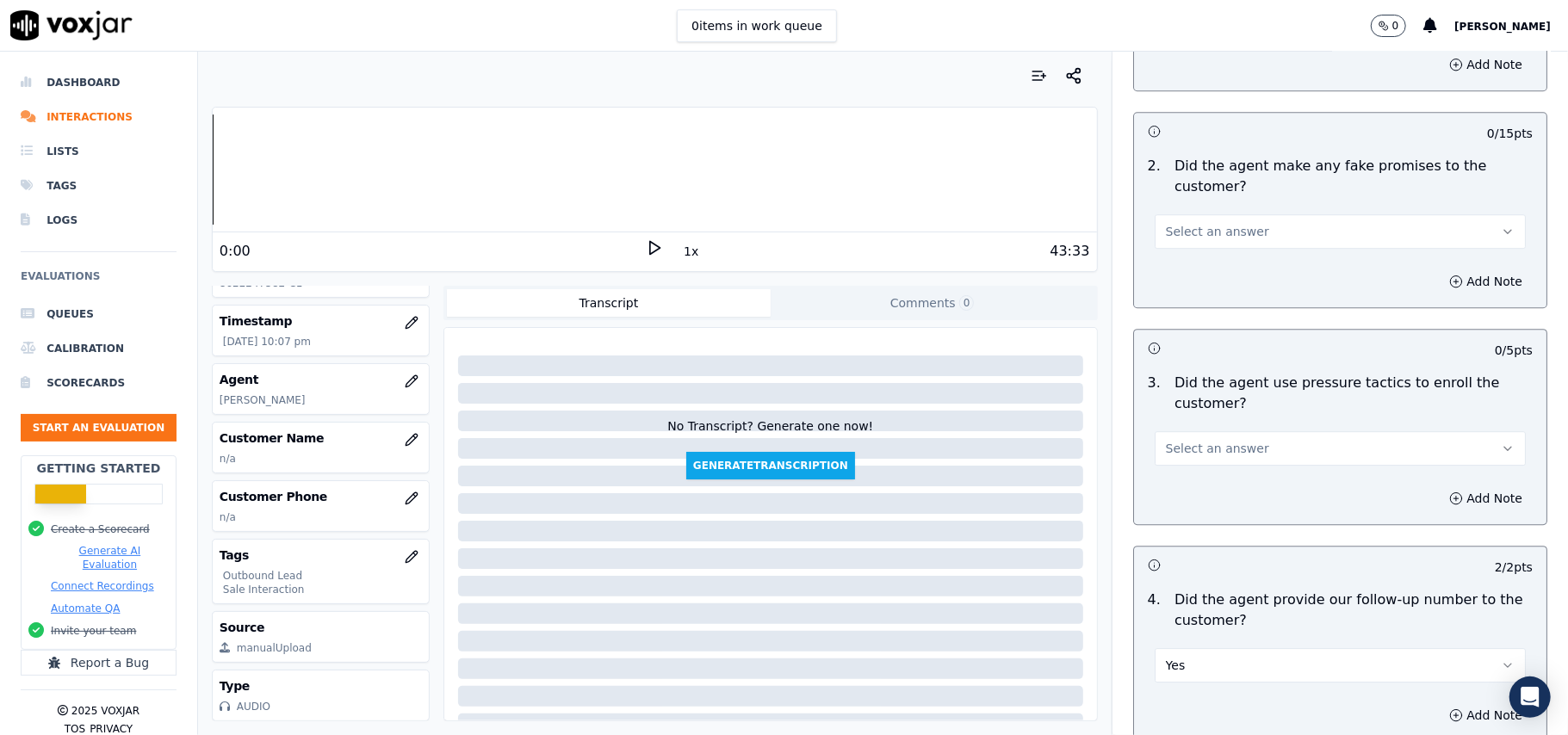
click at [1259, 438] on button "Select an answer" at bounding box center [1341, 448] width 371 height 34
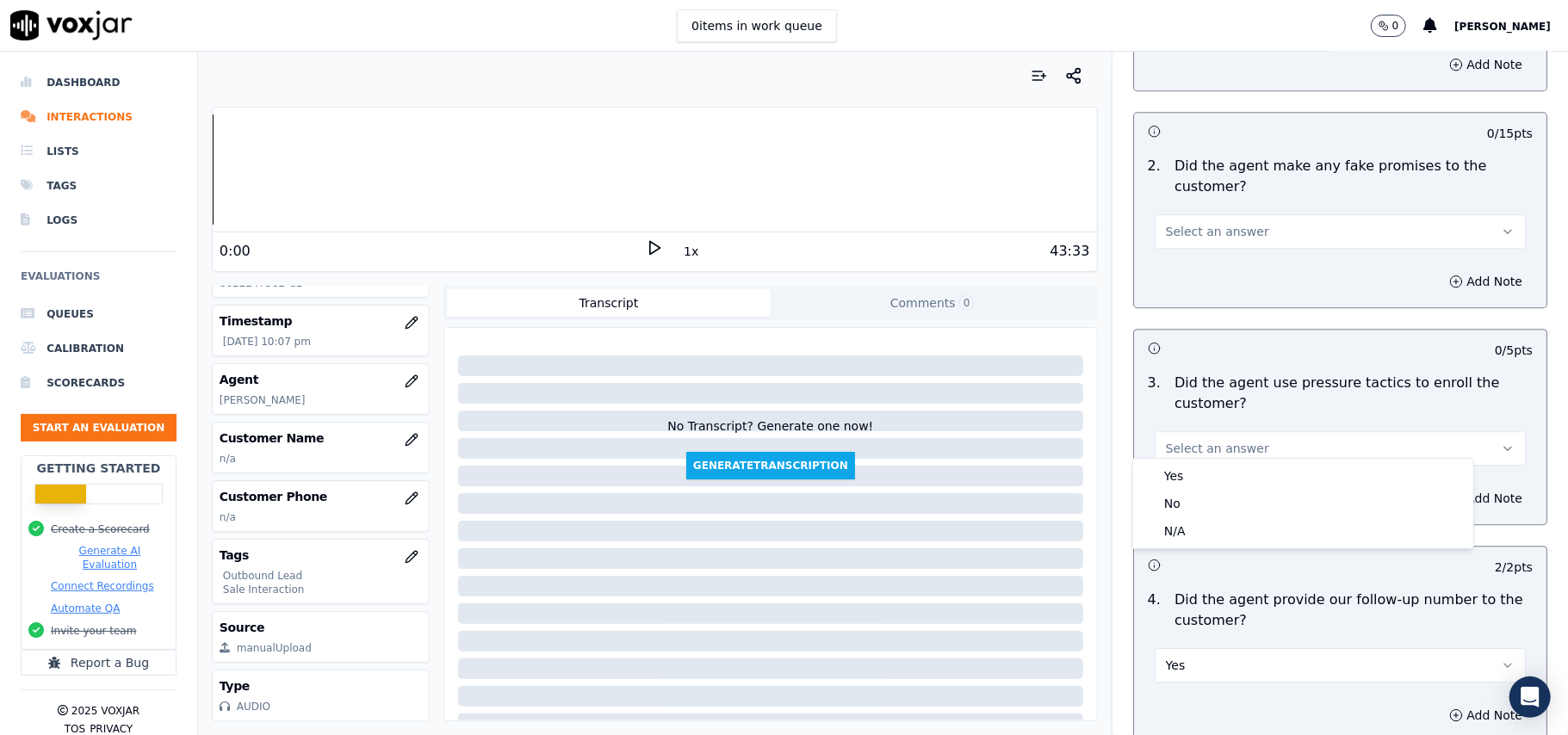
click at [1257, 458] on div "Yes No N/A" at bounding box center [1303, 503] width 342 height 91
click at [1239, 475] on div "Yes" at bounding box center [1303, 476] width 333 height 28
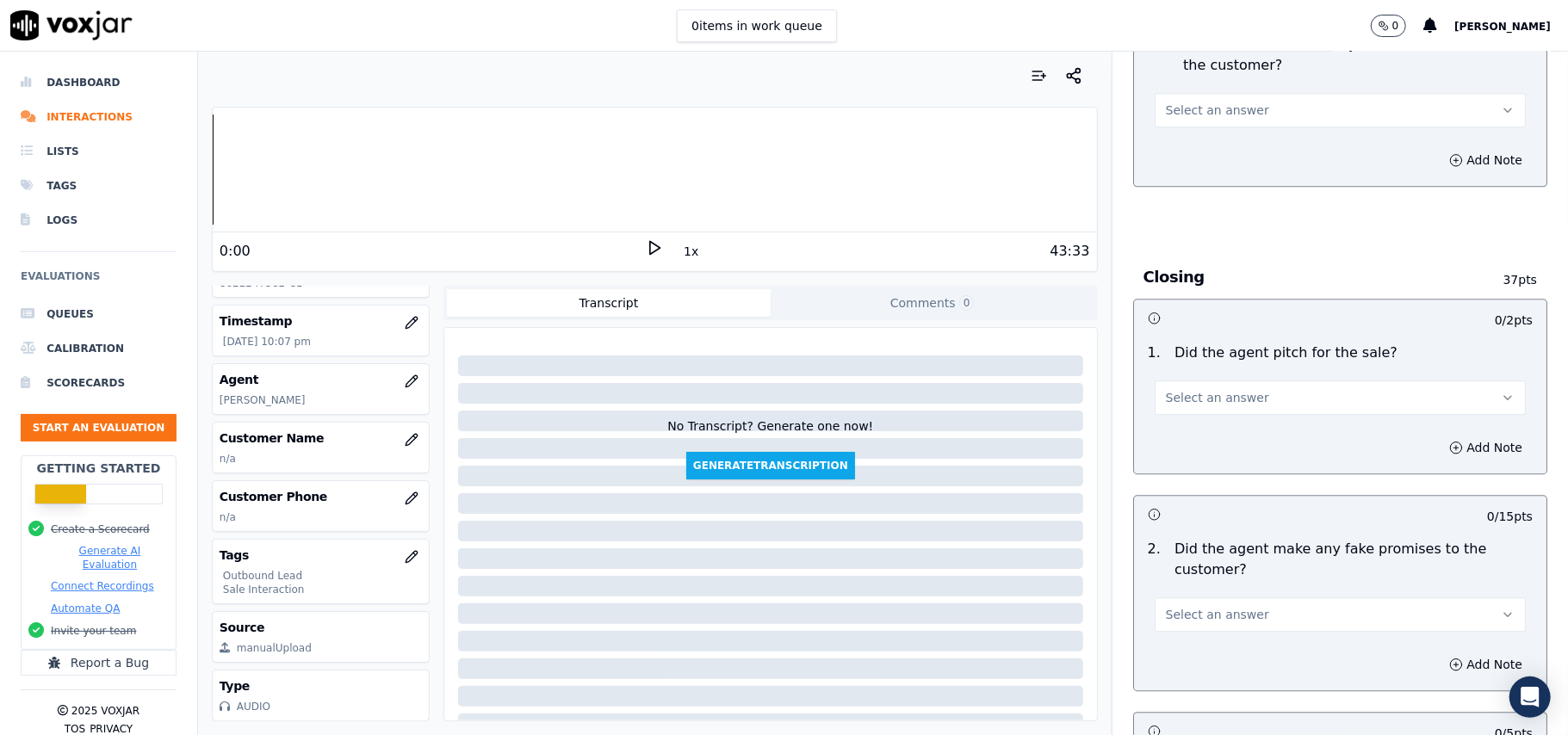
scroll to position [3146, 0]
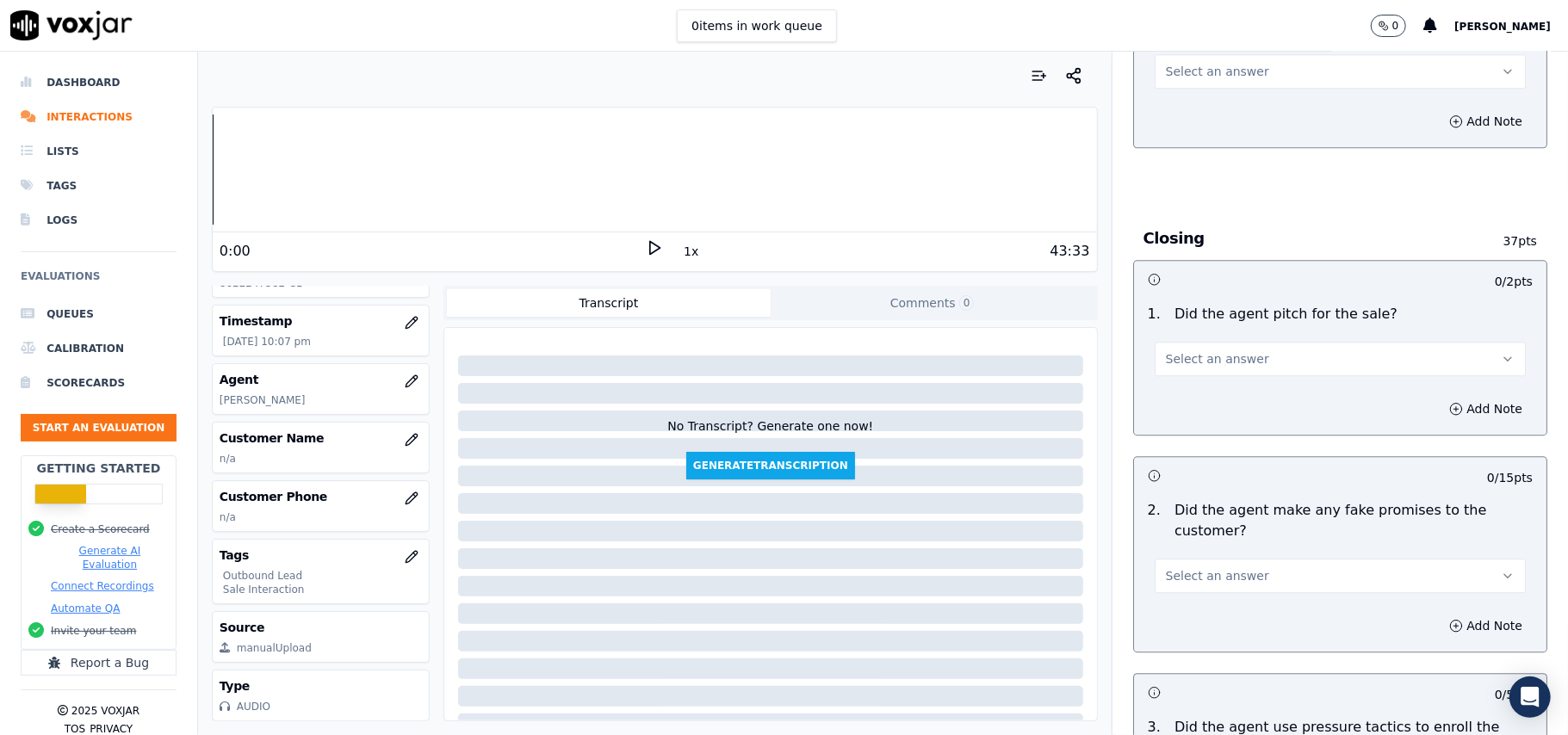
click at [1233, 565] on button "Select an answer" at bounding box center [1341, 576] width 371 height 34
click at [1200, 615] on div "Yes" at bounding box center [1303, 602] width 333 height 28
click at [1255, 362] on button "Select an answer" at bounding box center [1341, 359] width 371 height 34
click at [1237, 391] on div "Yes" at bounding box center [1303, 385] width 333 height 28
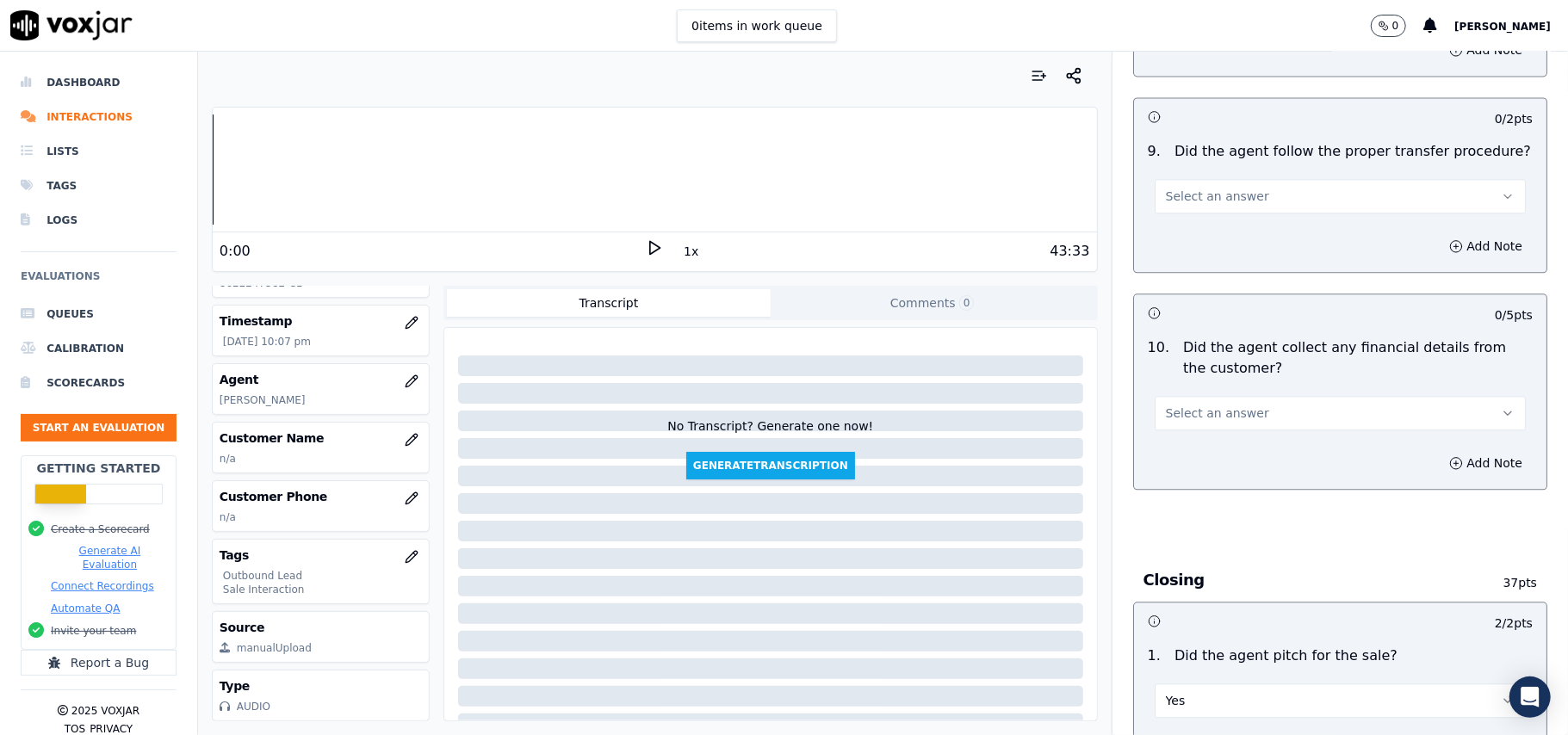
scroll to position [2801, 0]
click at [1220, 407] on span "Select an answer" at bounding box center [1217, 415] width 103 height 18
click at [1199, 466] on div "No" at bounding box center [1303, 469] width 333 height 28
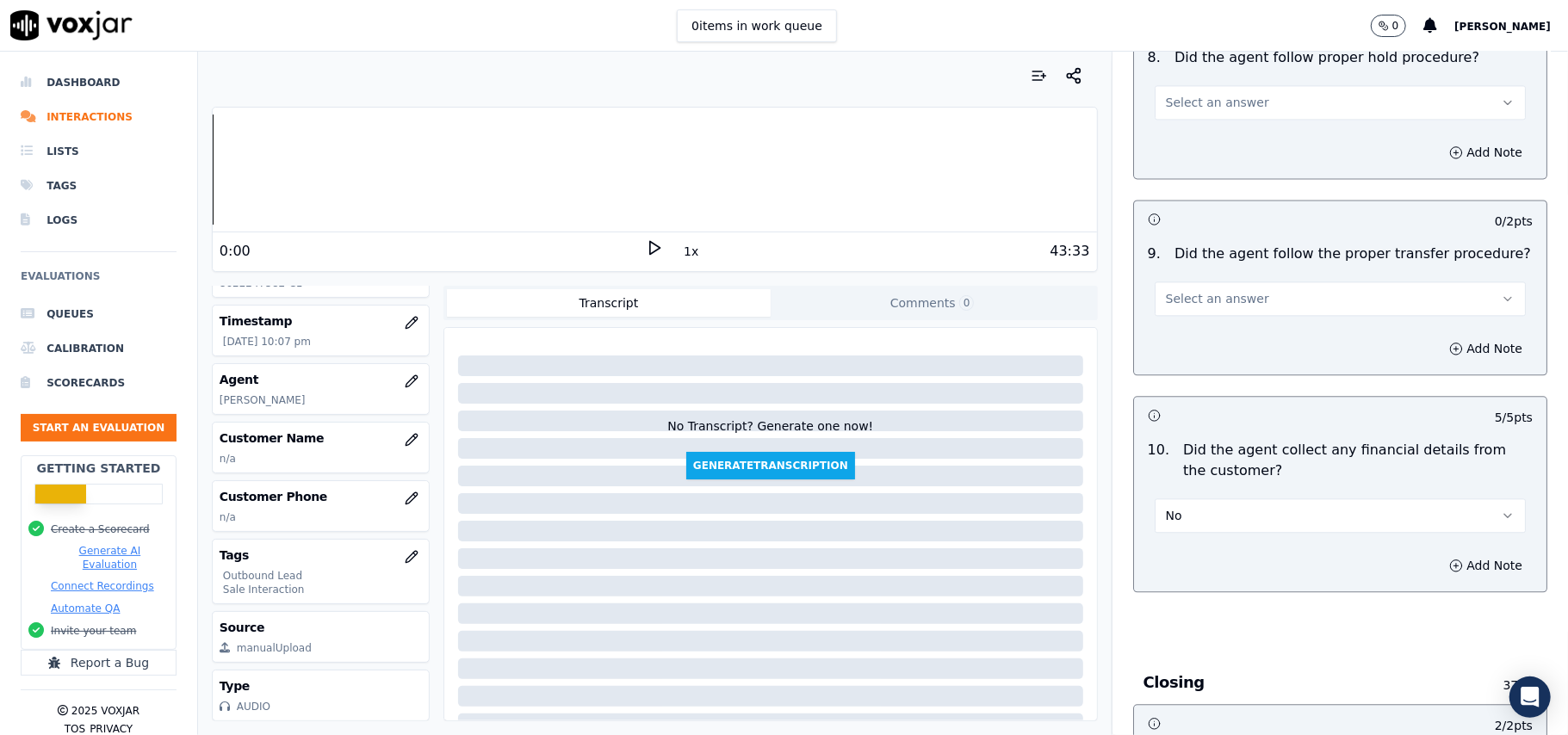
scroll to position [2572, 0]
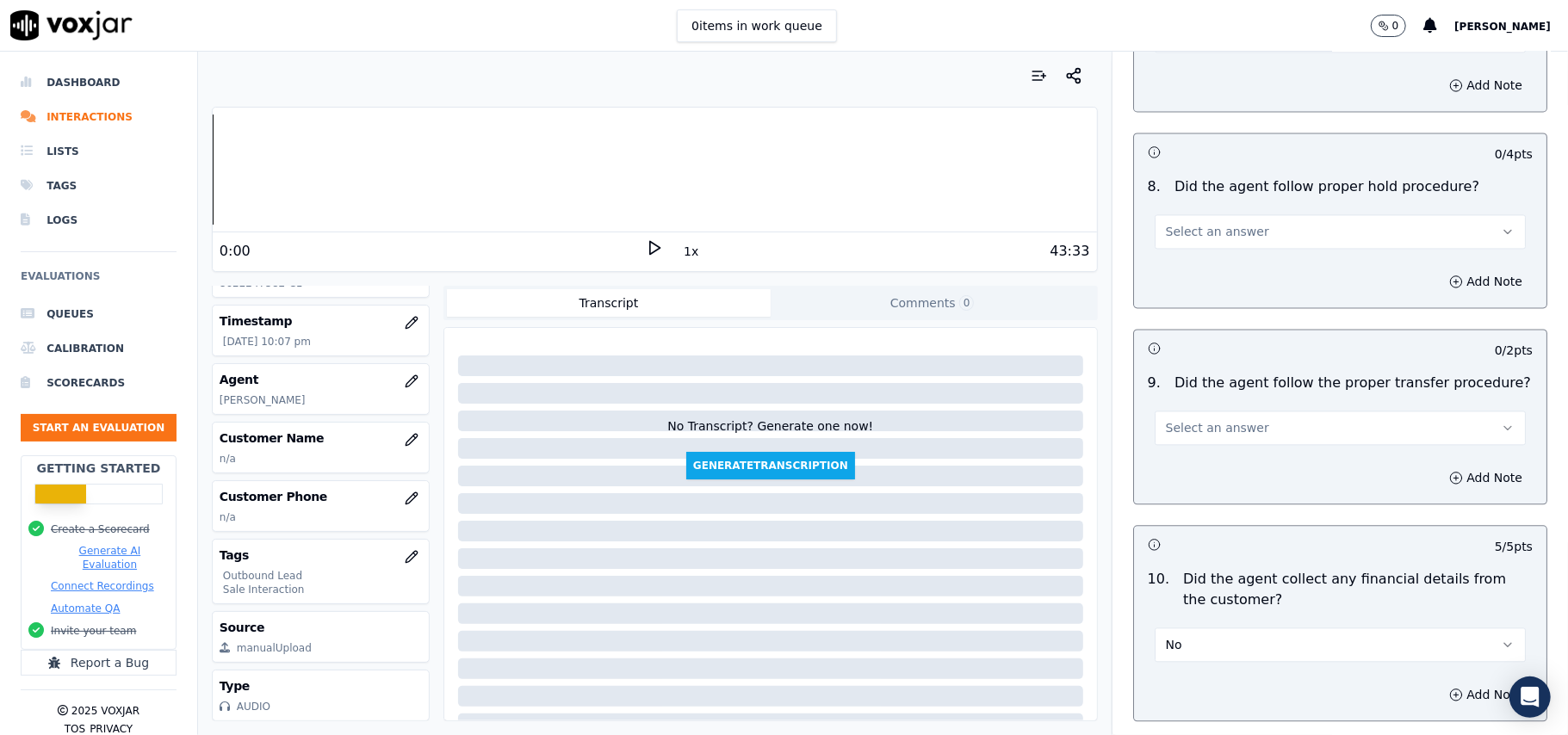
click at [1213, 425] on button "Select an answer" at bounding box center [1341, 427] width 371 height 34
click at [1203, 451] on div "Yes" at bounding box center [1303, 454] width 333 height 28
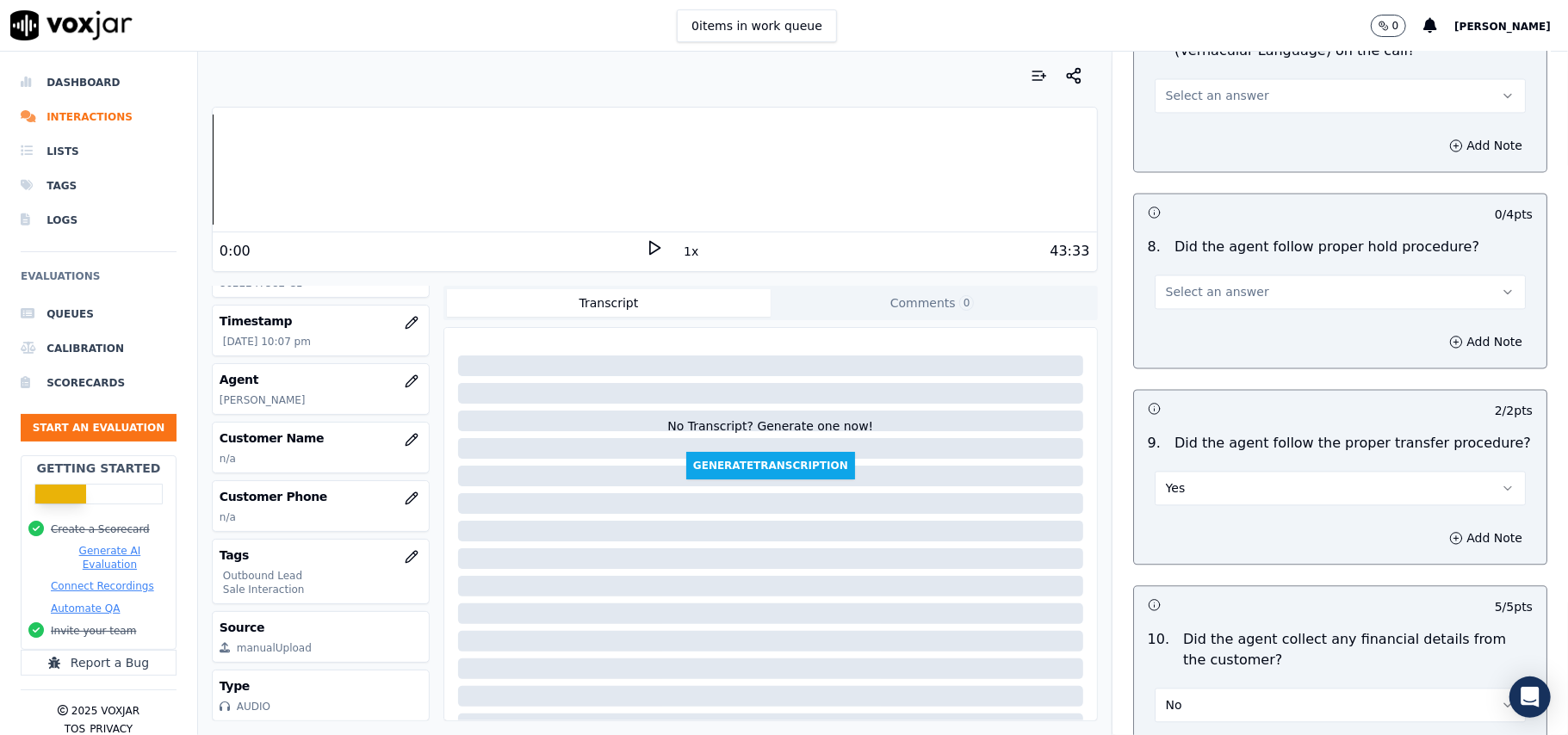
scroll to position [2457, 0]
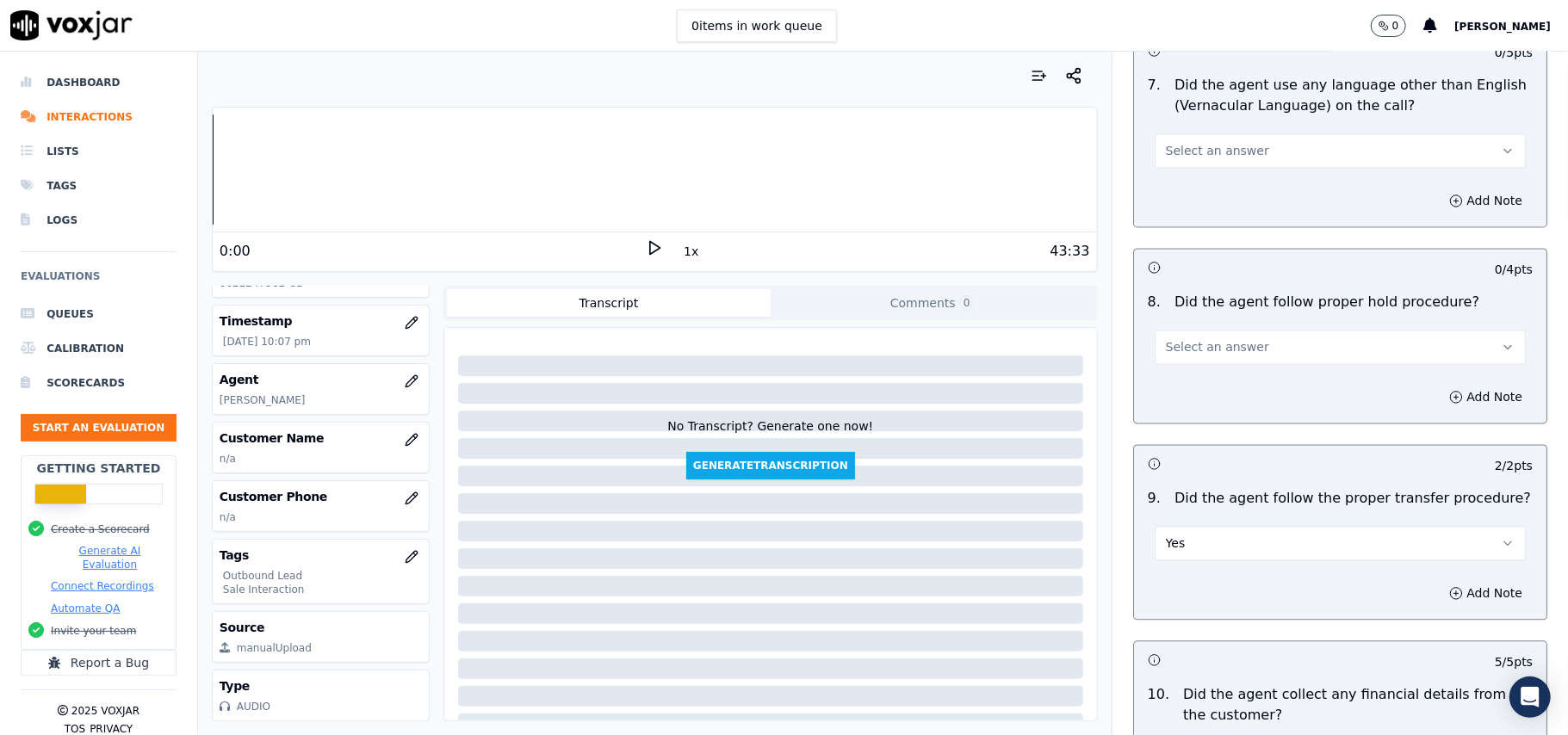
click at [1213, 338] on span "Select an answer" at bounding box center [1217, 347] width 103 height 18
click at [1205, 362] on div "Yes" at bounding box center [1303, 371] width 333 height 28
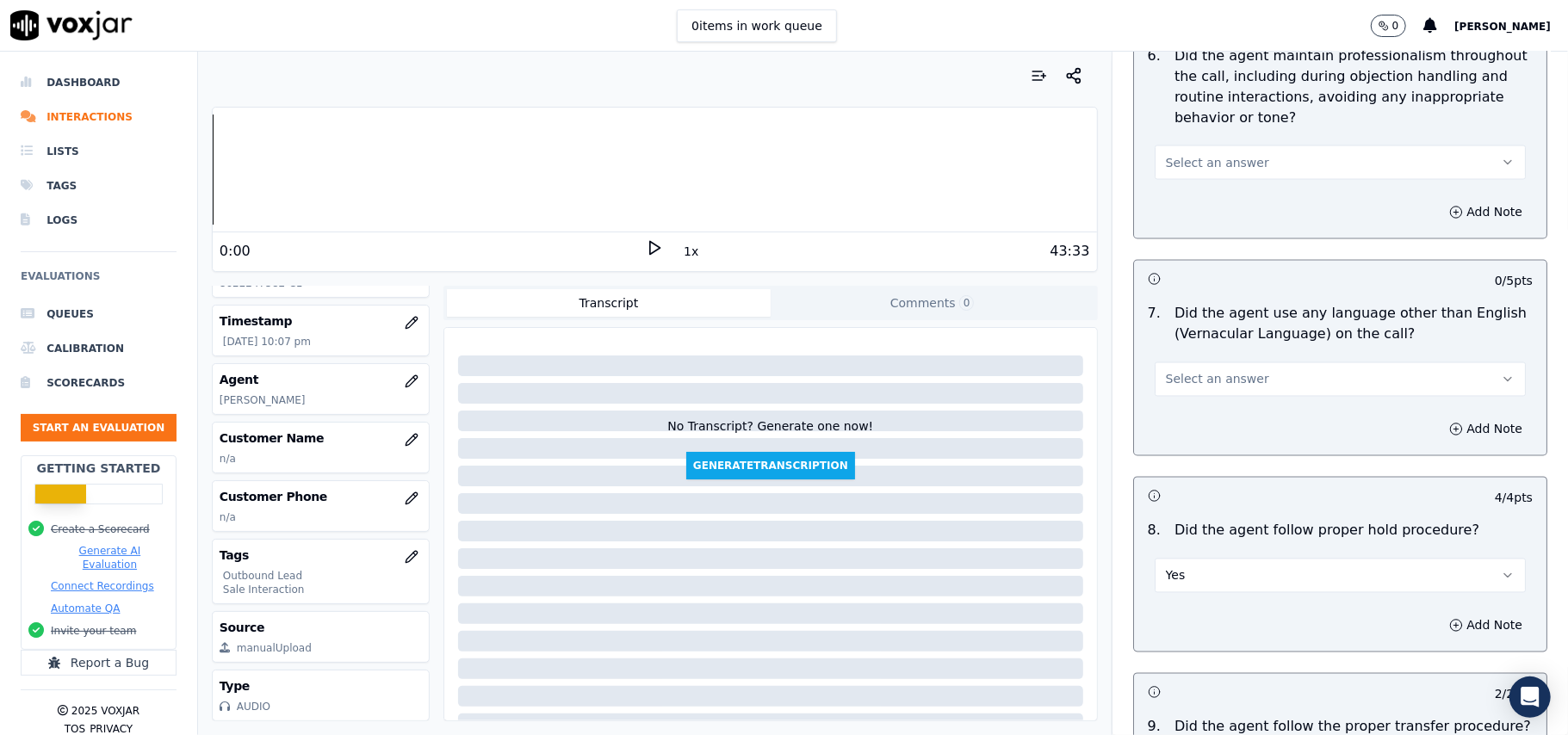
click at [1223, 371] on span "Select an answer" at bounding box center [1217, 379] width 103 height 18
click at [1213, 396] on div "Yes" at bounding box center [1303, 404] width 333 height 28
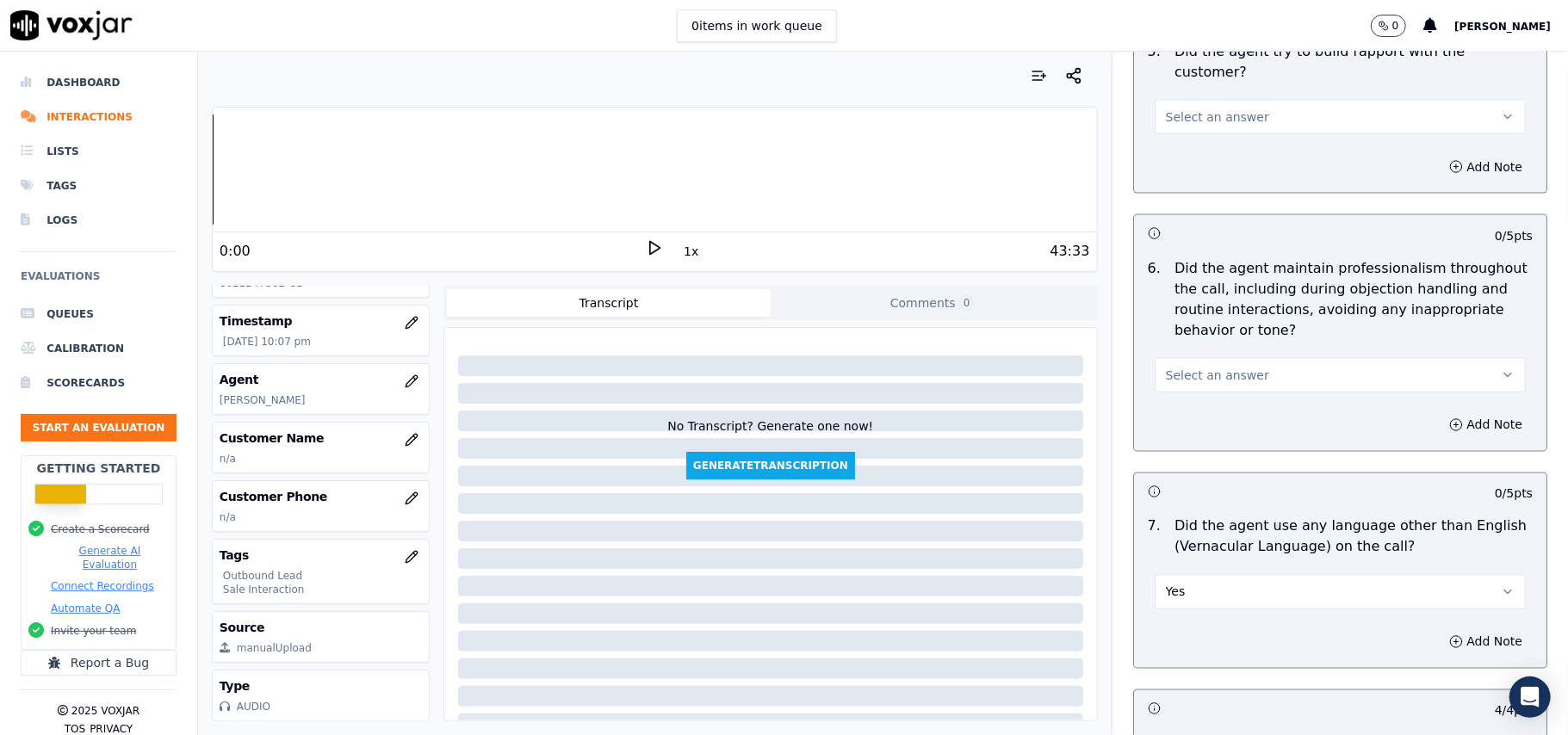
scroll to position [1883, 0]
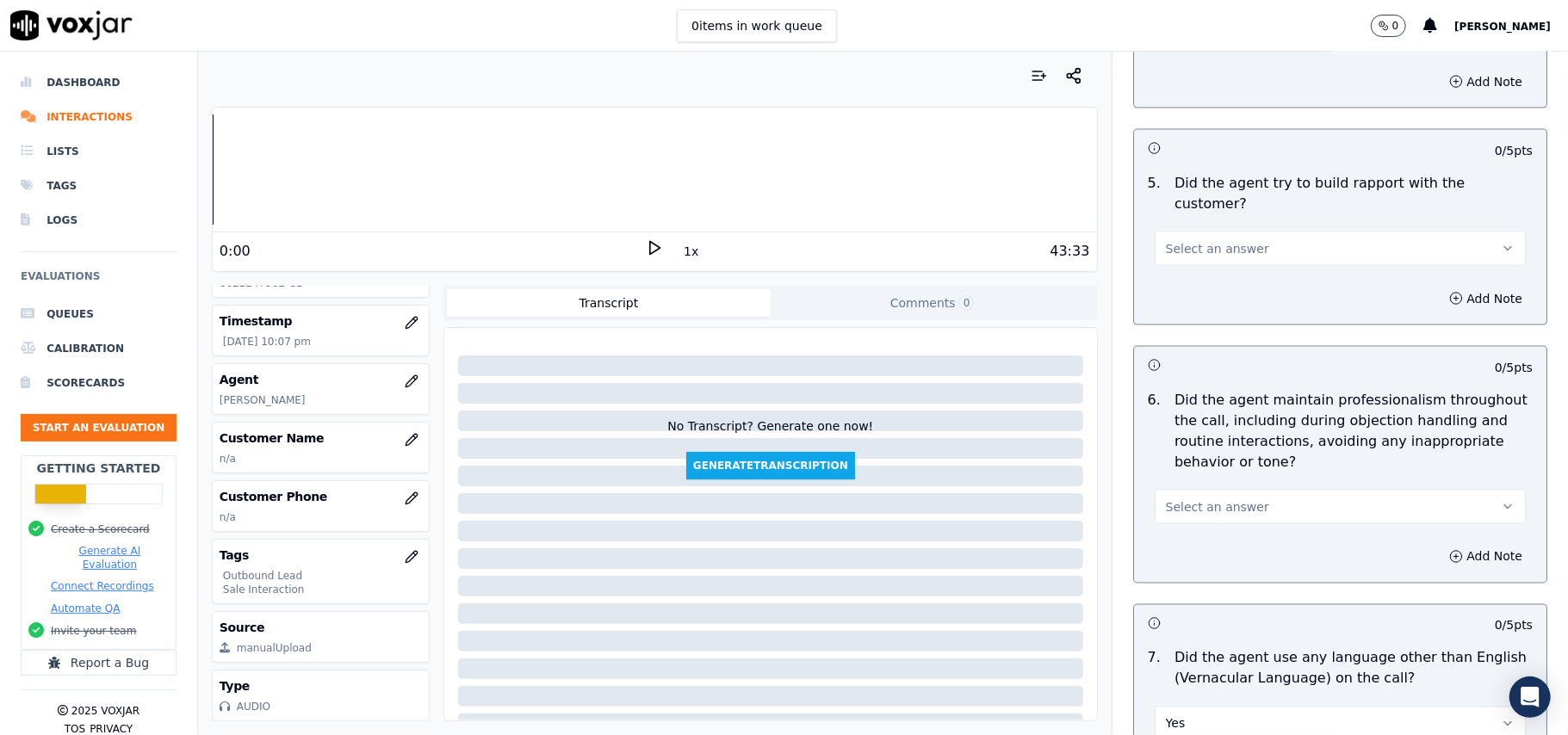
click at [1195, 490] on button "Select an answer" at bounding box center [1341, 507] width 371 height 34
click at [1195, 527] on div "Yes" at bounding box center [1303, 531] width 333 height 28
click at [1234, 235] on button "Select an answer" at bounding box center [1341, 248] width 371 height 34
click at [1201, 262] on div "Yes" at bounding box center [1303, 272] width 333 height 28
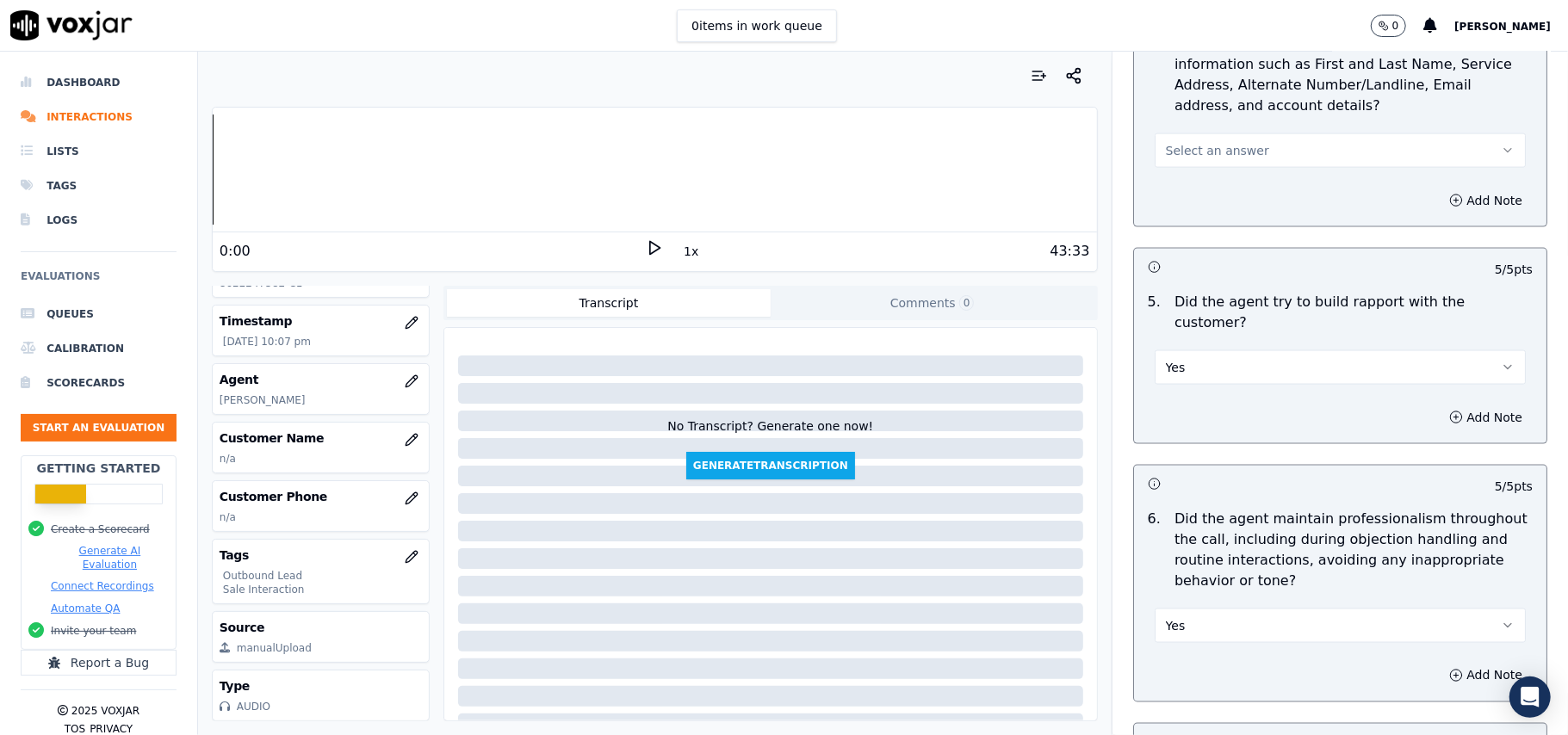
scroll to position [1654, 0]
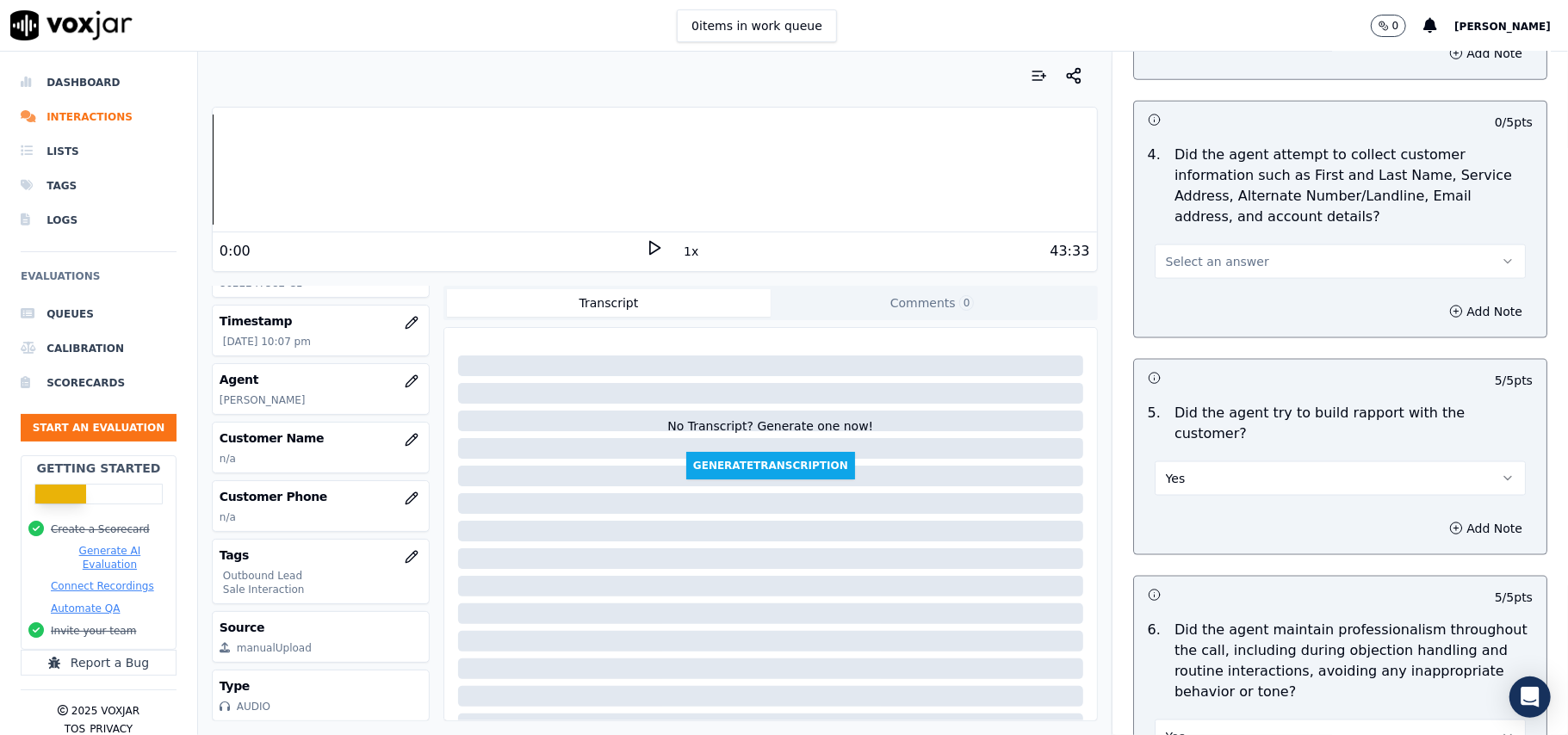
click at [1187, 279] on button "Select an answer" at bounding box center [1341, 261] width 371 height 34
click at [1187, 309] on div "Yes" at bounding box center [1303, 305] width 333 height 28
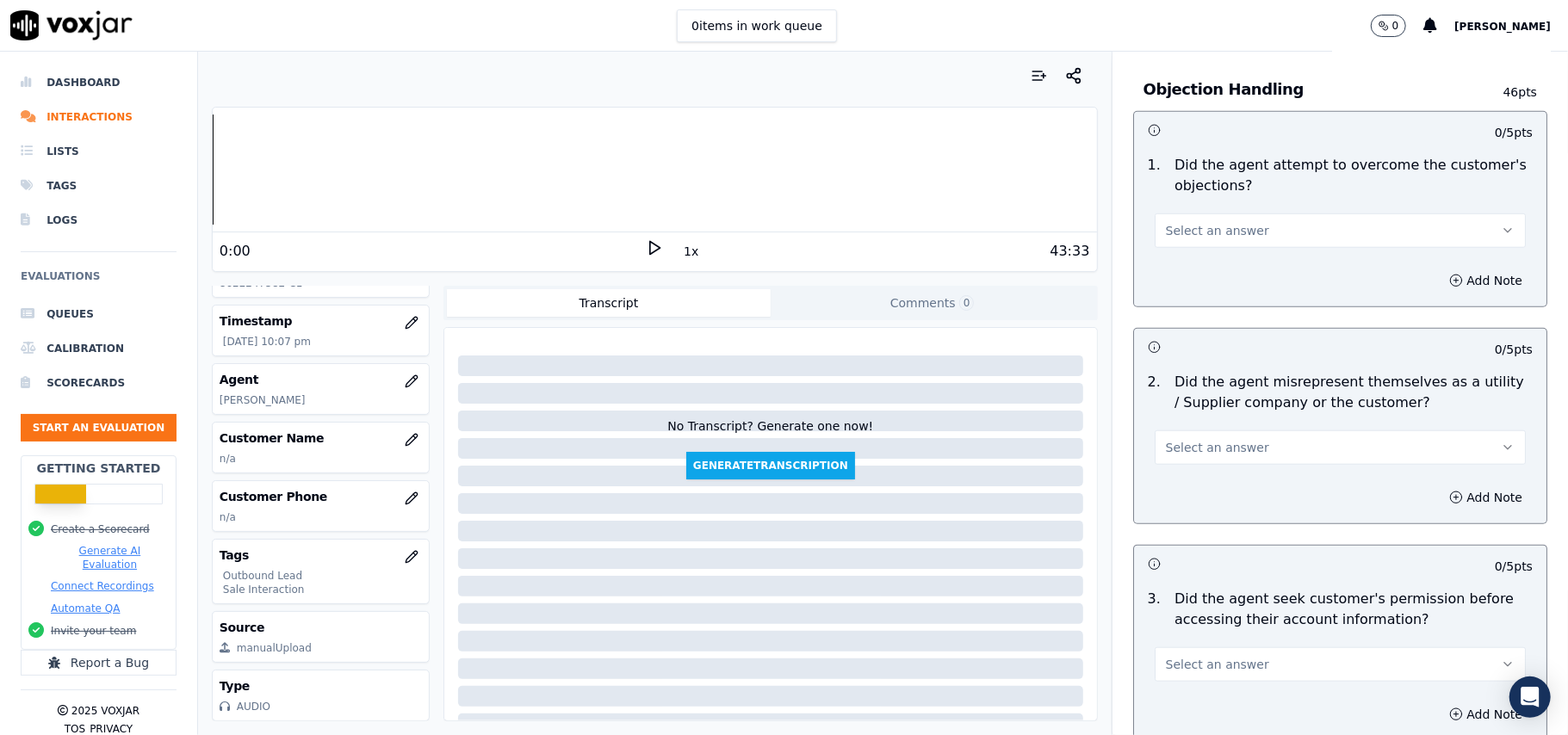
scroll to position [965, 0]
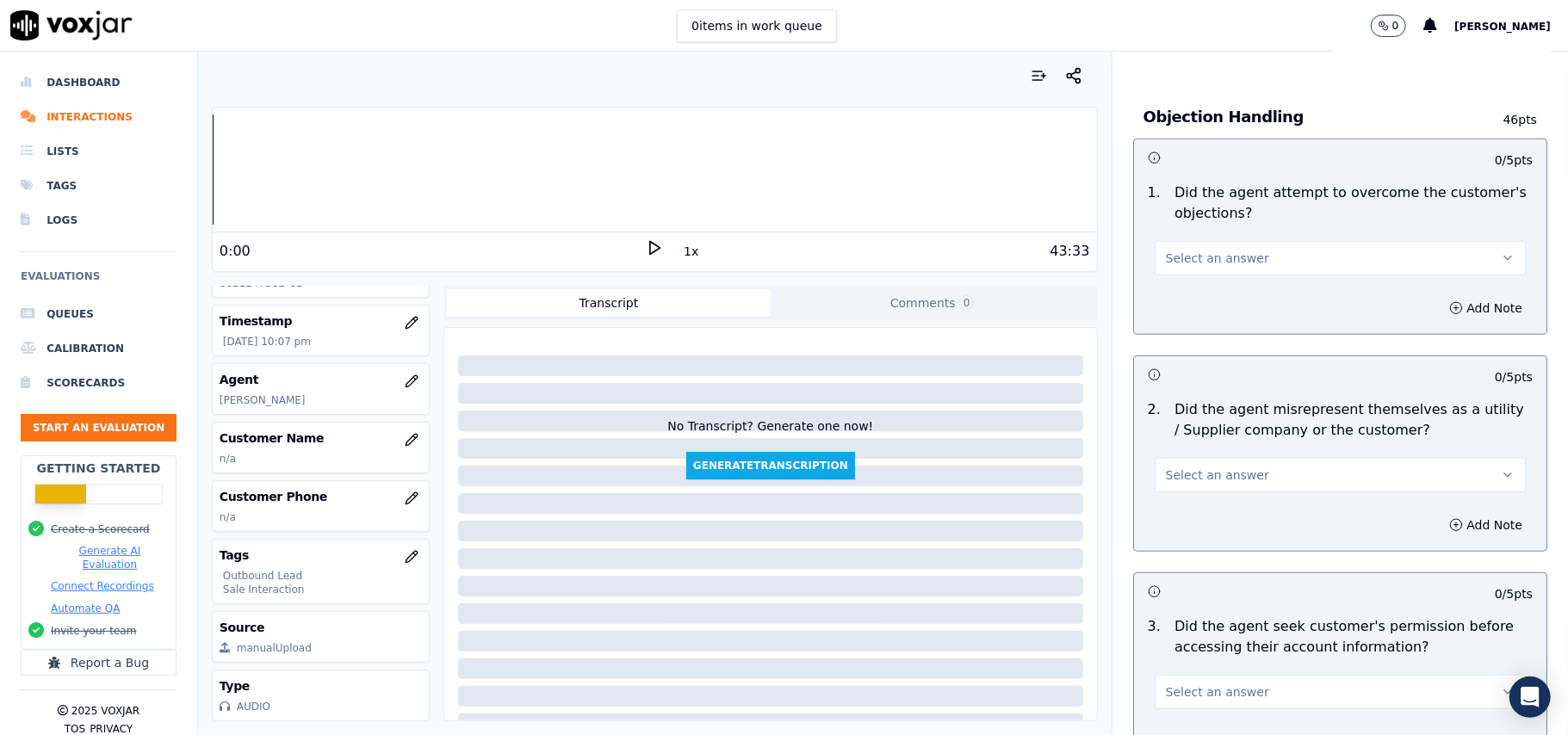
click at [1191, 259] on span "Select an answer" at bounding box center [1217, 258] width 103 height 18
click at [1189, 286] on div "Yes" at bounding box center [1303, 299] width 333 height 28
click at [1183, 470] on span "Select an answer" at bounding box center [1217, 475] width 103 height 18
click at [1191, 514] on div "Yes" at bounding box center [1303, 517] width 333 height 28
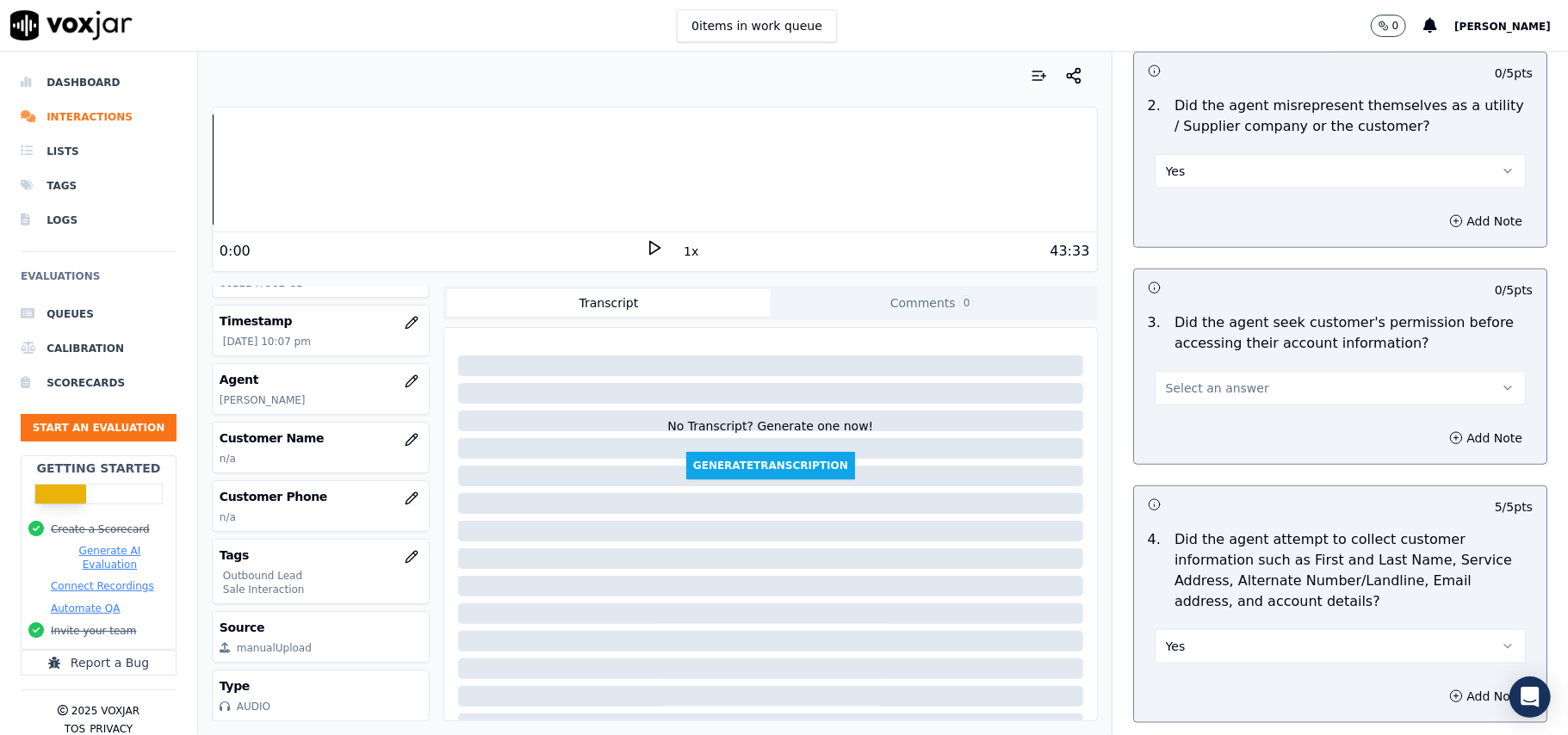
scroll to position [1310, 0]
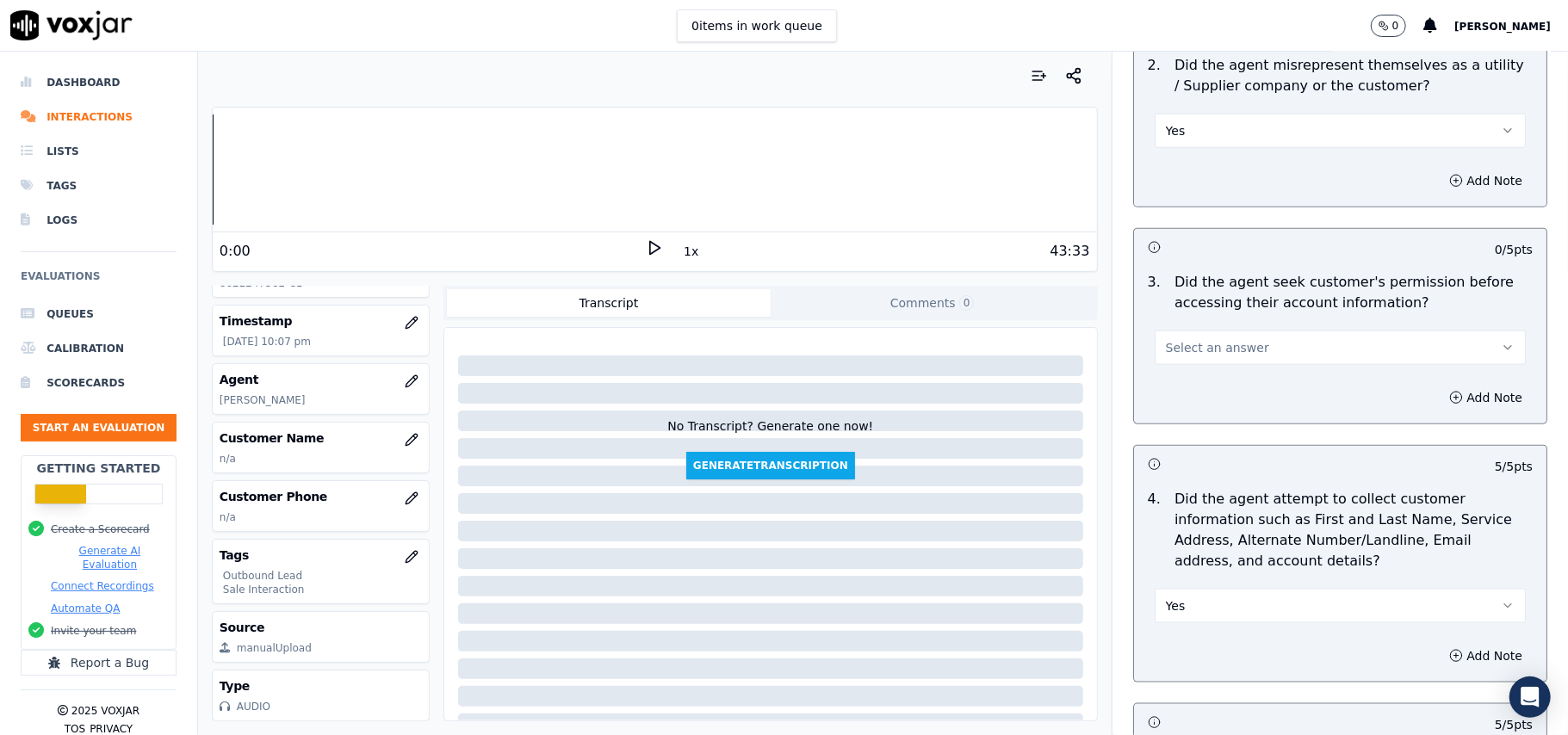
click at [1215, 363] on button "Select an answer" at bounding box center [1341, 348] width 371 height 34
click at [1205, 379] on div "Yes" at bounding box center [1303, 390] width 333 height 28
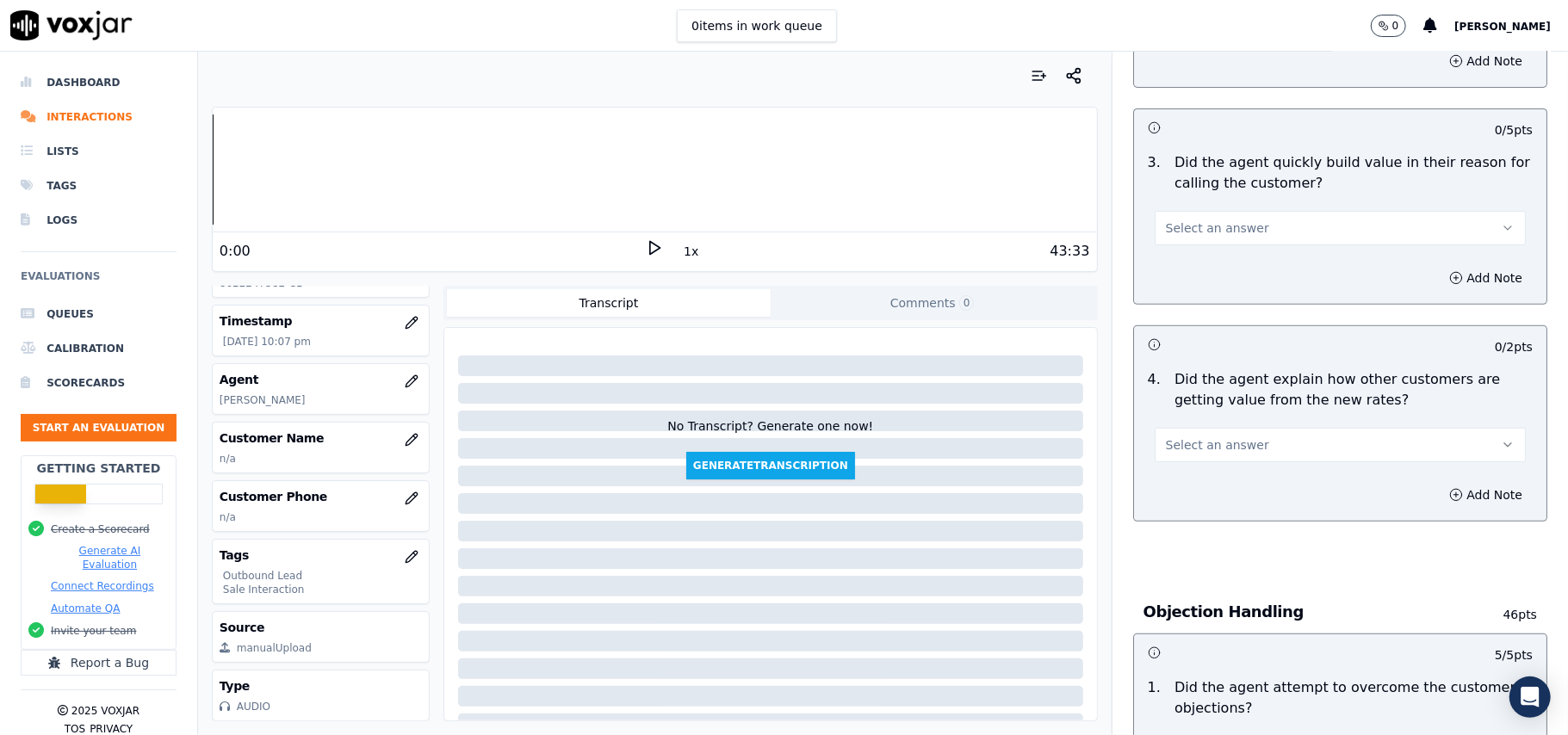
scroll to position [506, 0]
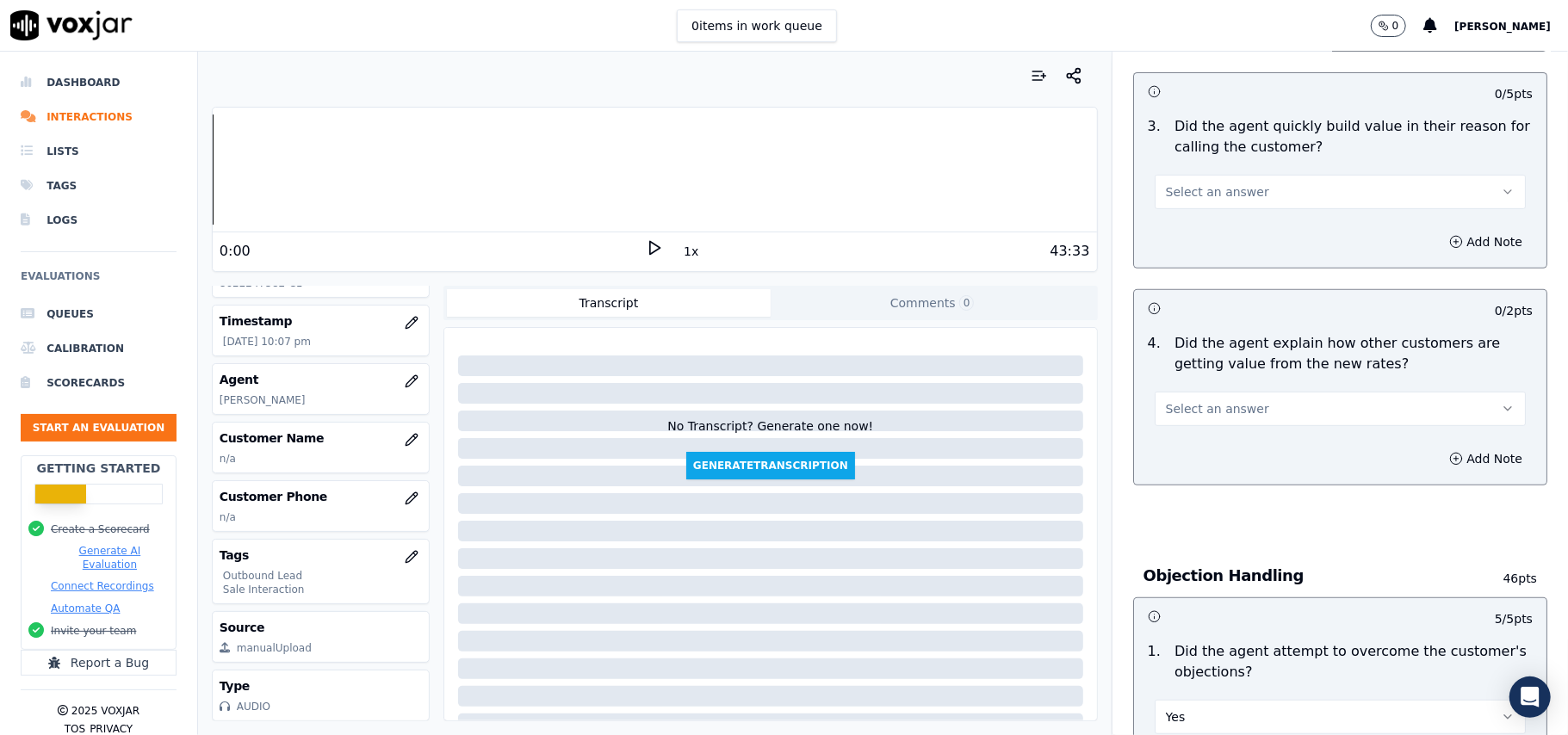
click at [1173, 408] on span "Select an answer" at bounding box center [1217, 409] width 103 height 18
click at [1205, 466] on div "No" at bounding box center [1303, 478] width 333 height 28
click at [1214, 418] on button "No" at bounding box center [1341, 409] width 371 height 34
click at [1204, 451] on div "Yes" at bounding box center [1303, 450] width 333 height 28
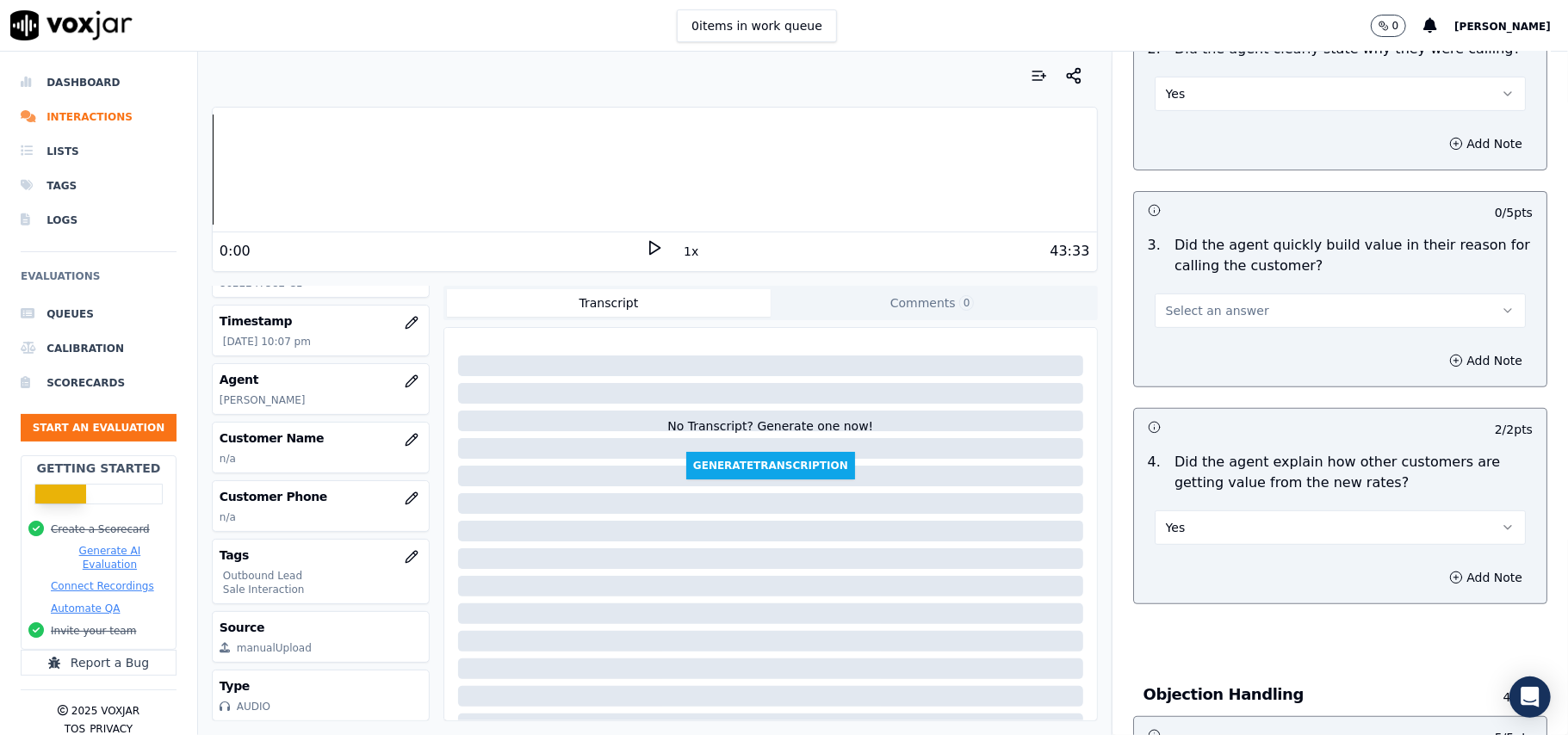
scroll to position [276, 0]
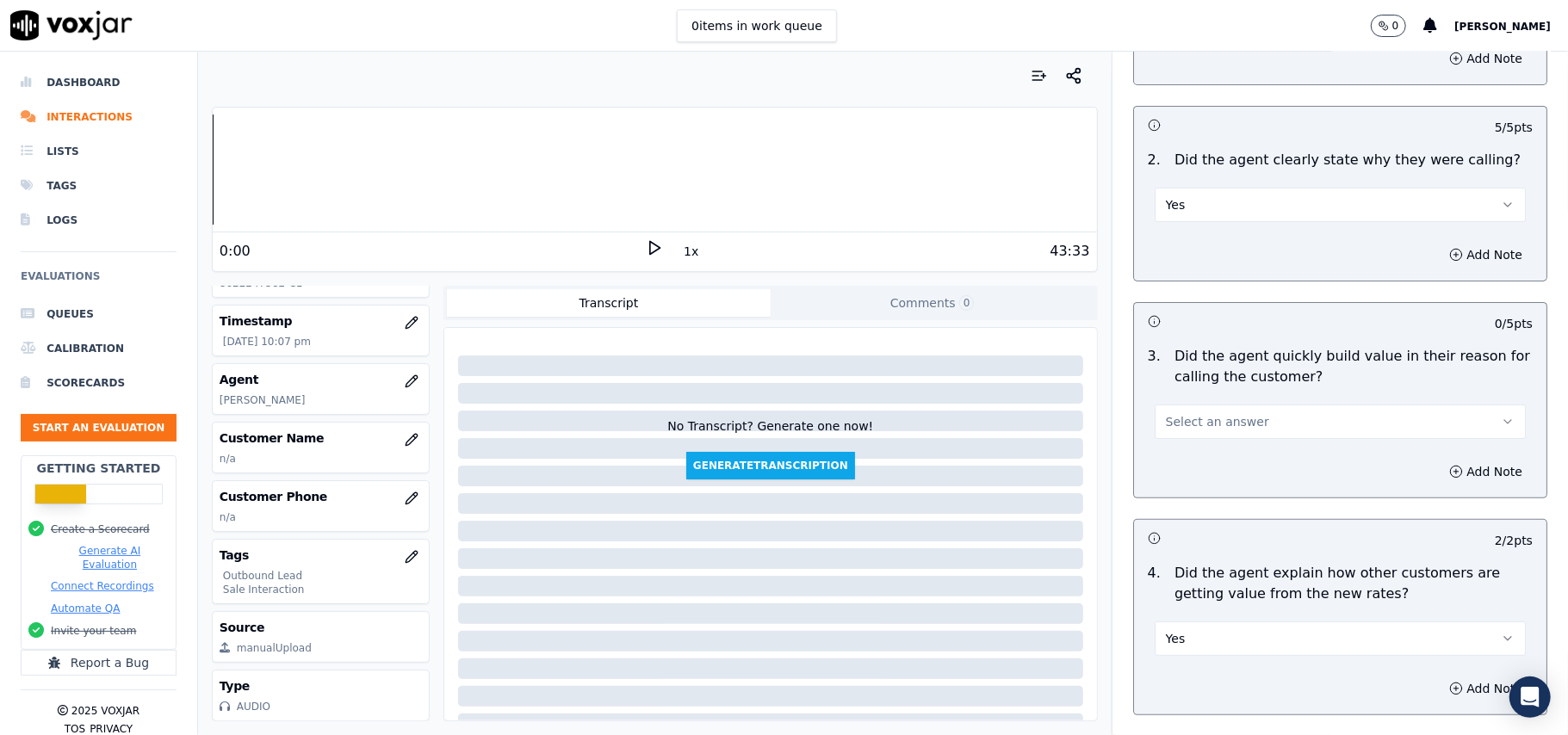
click at [1215, 413] on button "Select an answer" at bounding box center [1341, 422] width 371 height 34
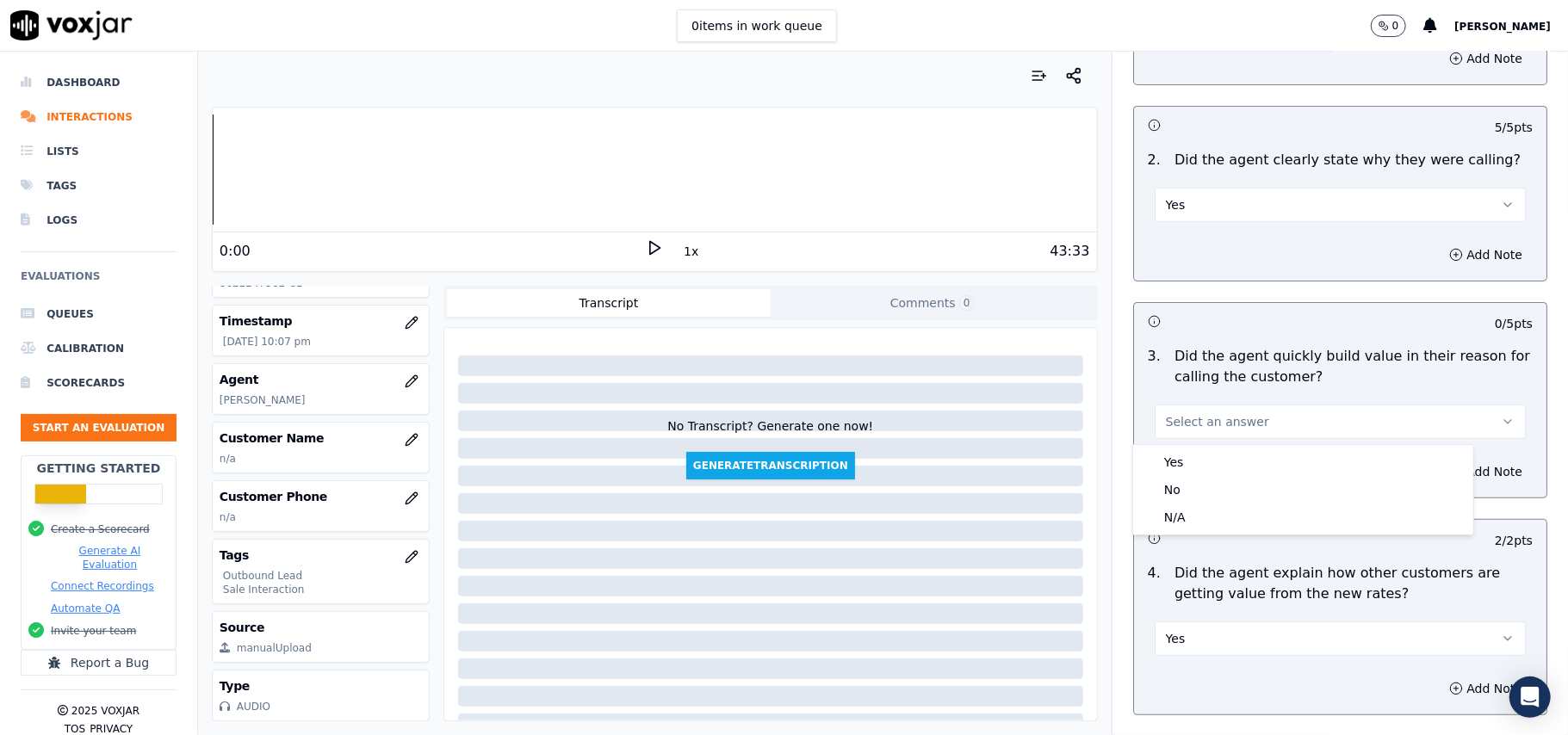
click at [1214, 444] on div "Yes No N/A" at bounding box center [1303, 489] width 342 height 91
click at [1205, 453] on div "Yes" at bounding box center [1303, 463] width 333 height 28
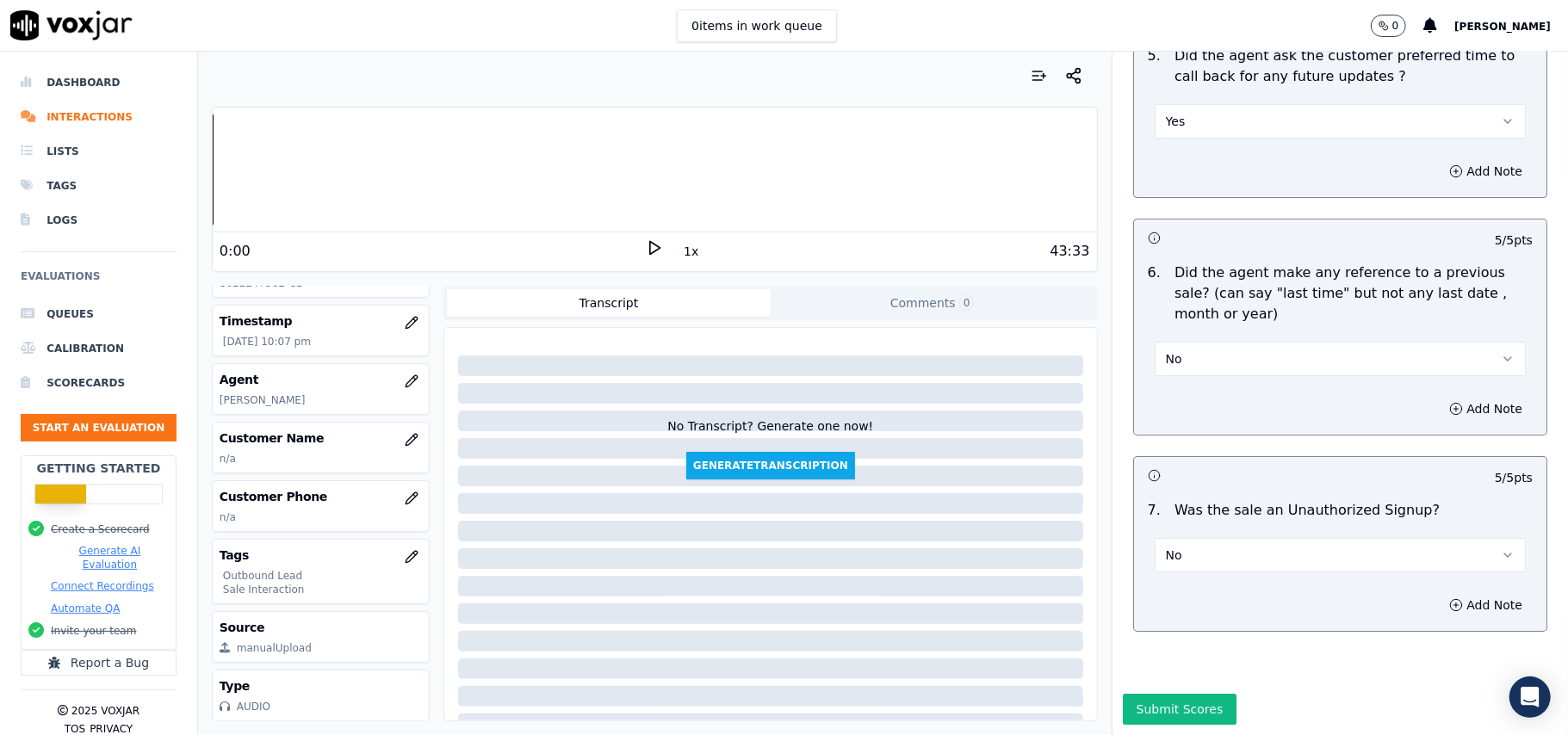
scroll to position [4294, 0]
click at [405, 433] on icon "button" at bounding box center [412, 439] width 14 height 14
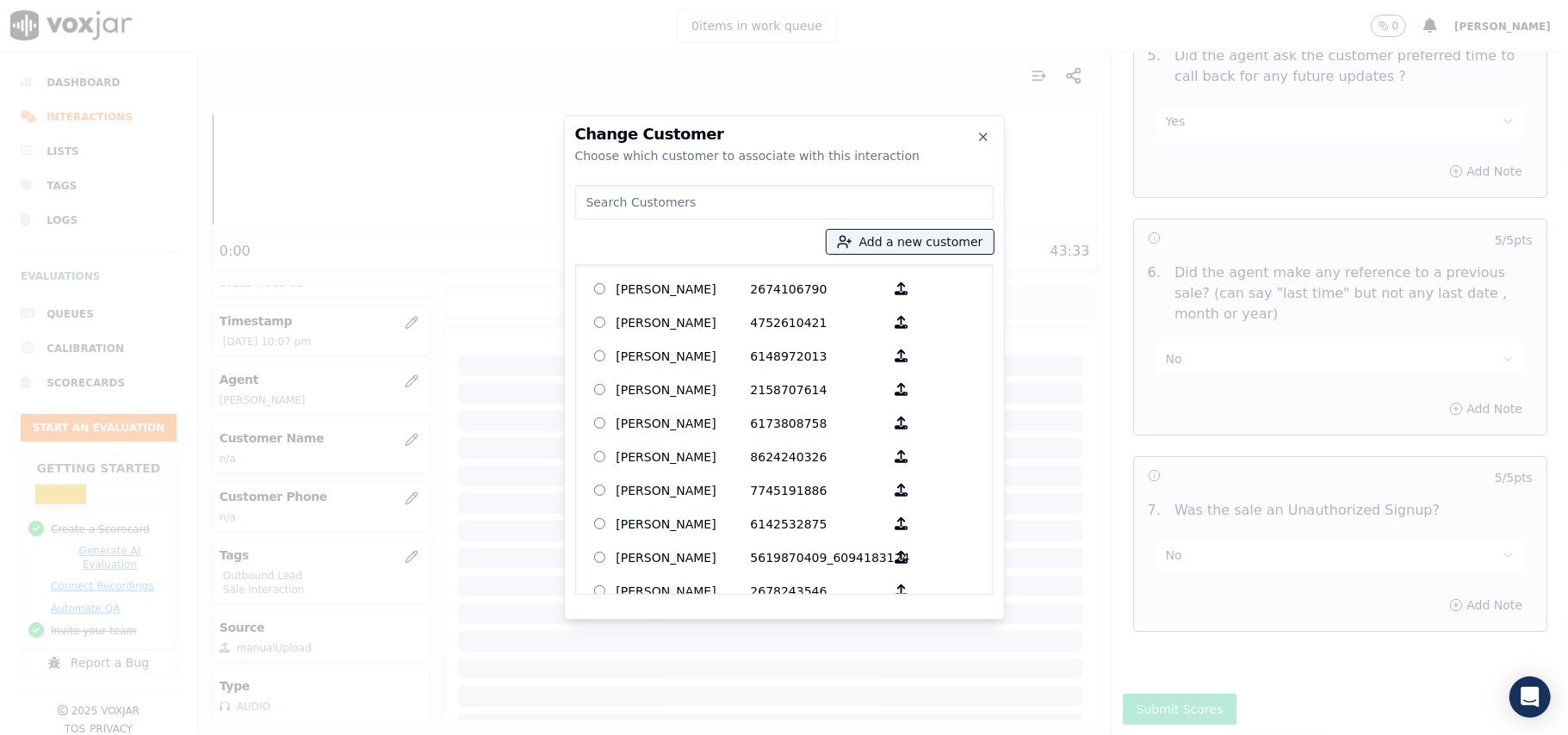
paste input "[PERSON_NAME]"
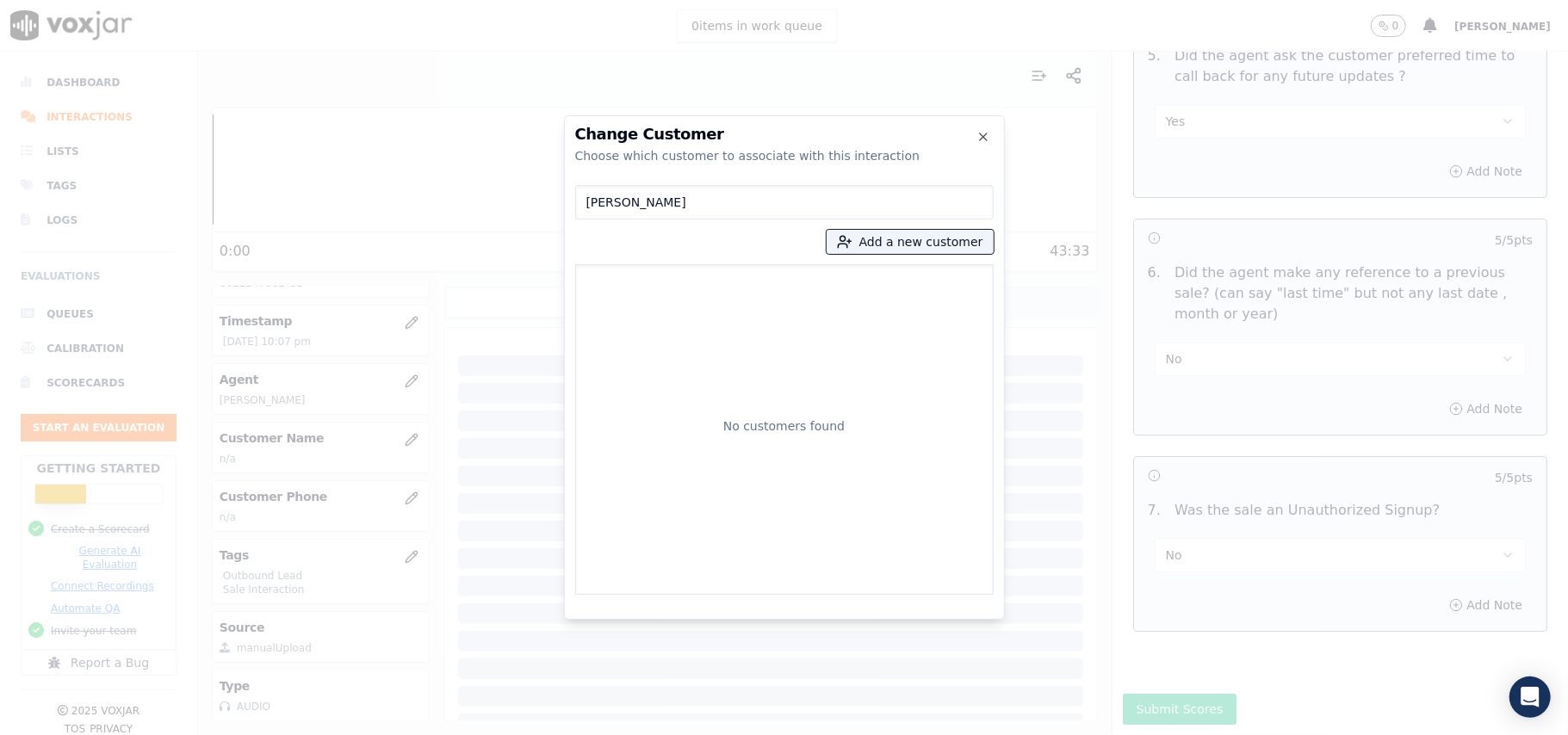
click at [589, 205] on input "[PERSON_NAME]" at bounding box center [784, 202] width 418 height 34
type input "[PERSON_NAME]"
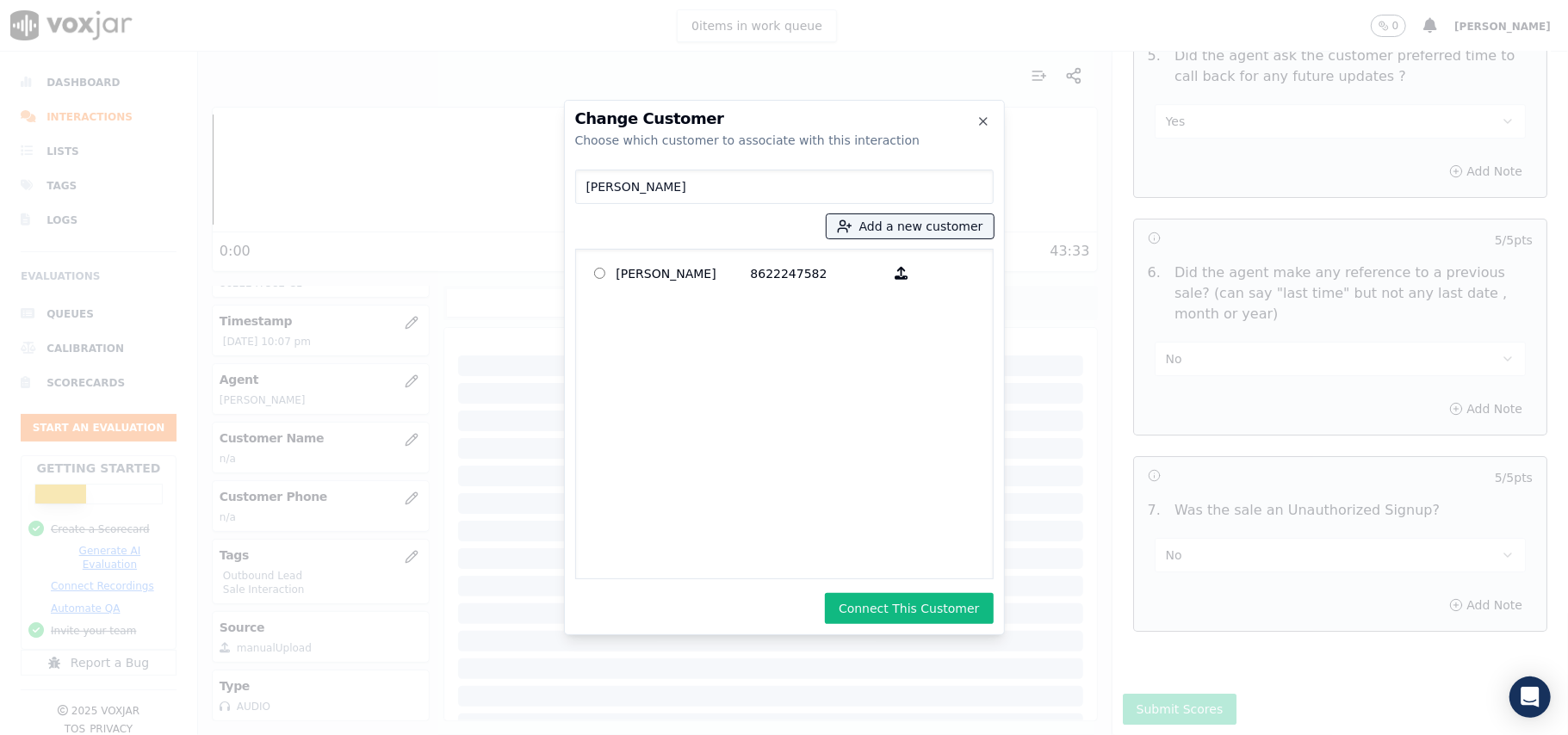
click at [880, 624] on div "Change Customer Choose which customer to associate with this interaction [PERSO…" at bounding box center [784, 368] width 441 height 536
click at [938, 604] on button "Connect This Customer" at bounding box center [909, 608] width 168 height 31
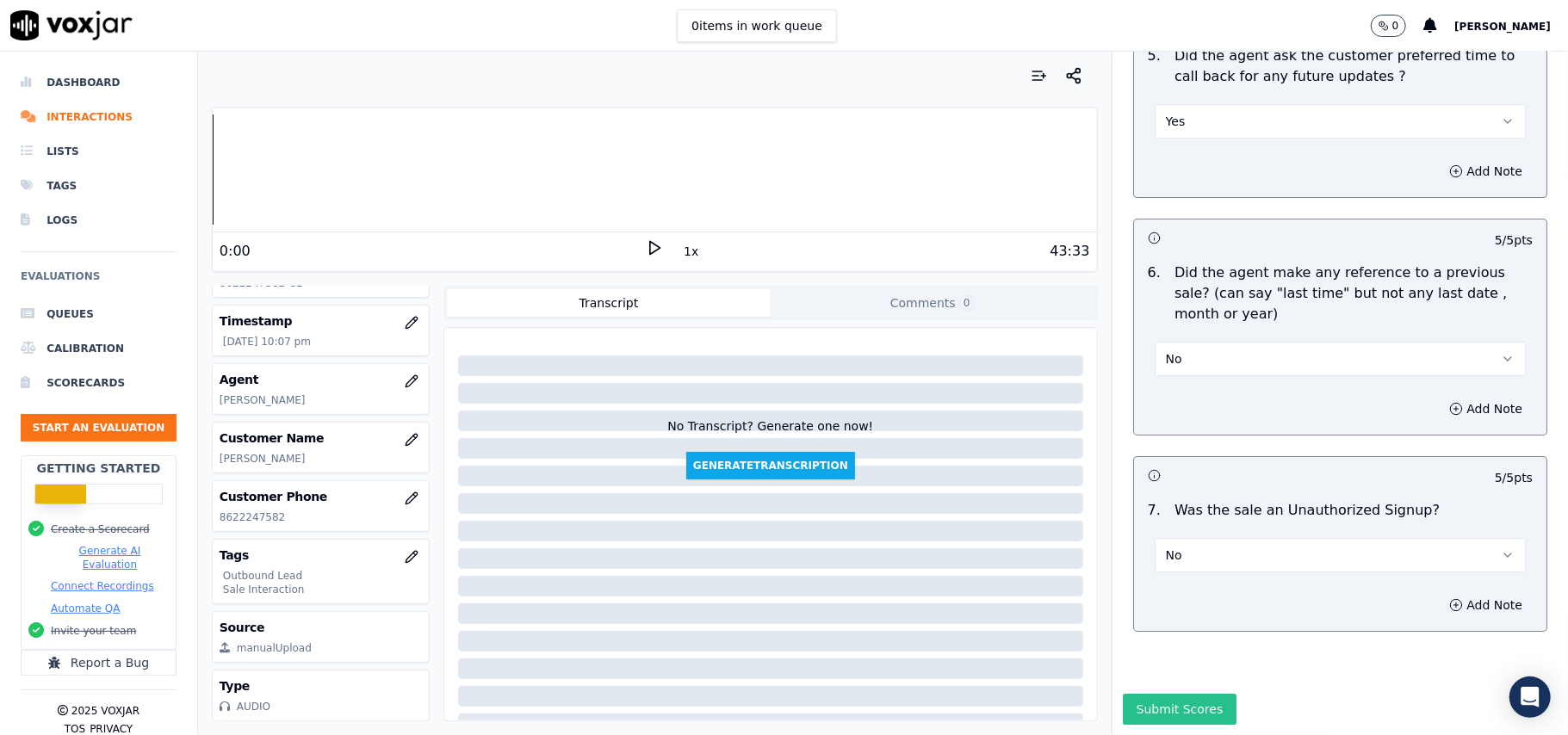
click at [1123, 694] on button "Submit Scores" at bounding box center [1180, 709] width 115 height 31
